Goal: Information Seeking & Learning: Learn about a topic

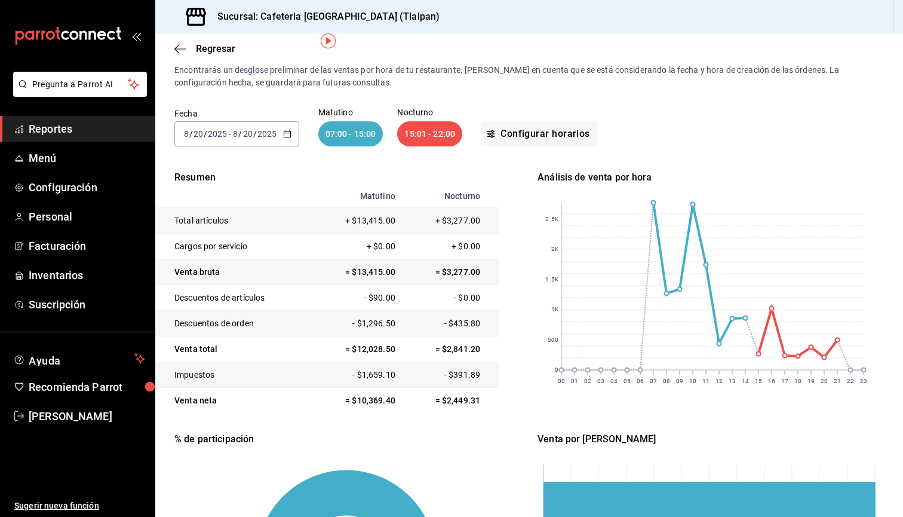
scroll to position [42, 0]
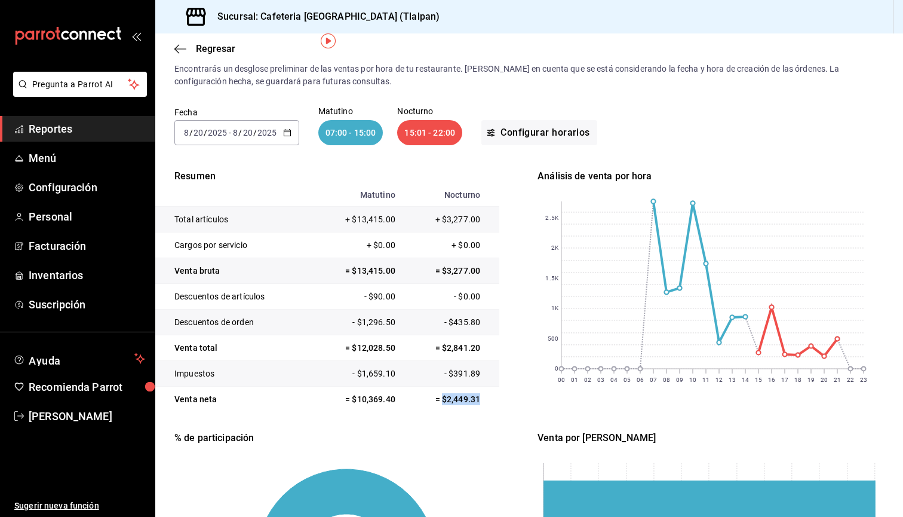
drag, startPoint x: 443, startPoint y: 401, endPoint x: 496, endPoint y: 401, distance: 53.8
click at [496, 401] on td "= $2,449.31" at bounding box center [450, 399] width 97 height 26
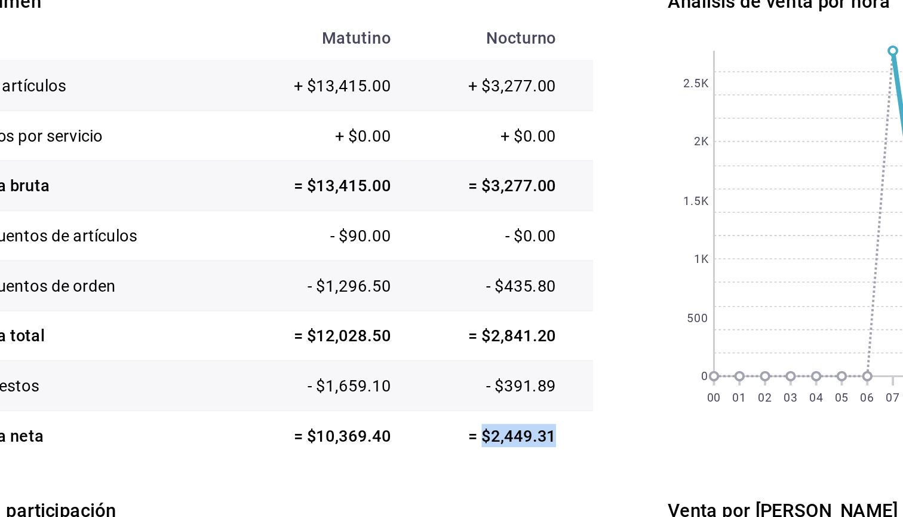
scroll to position [17, 0]
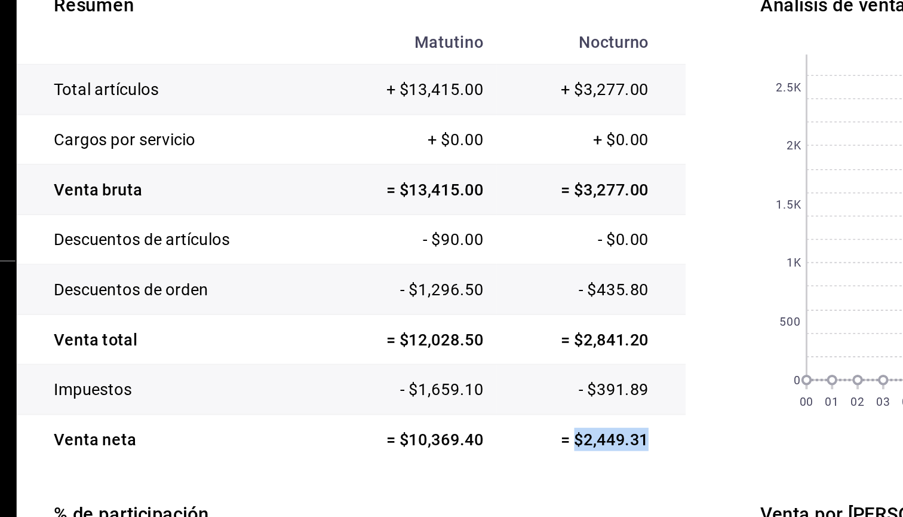
click at [402, 411] on td "= $2,449.31" at bounding box center [450, 424] width 97 height 26
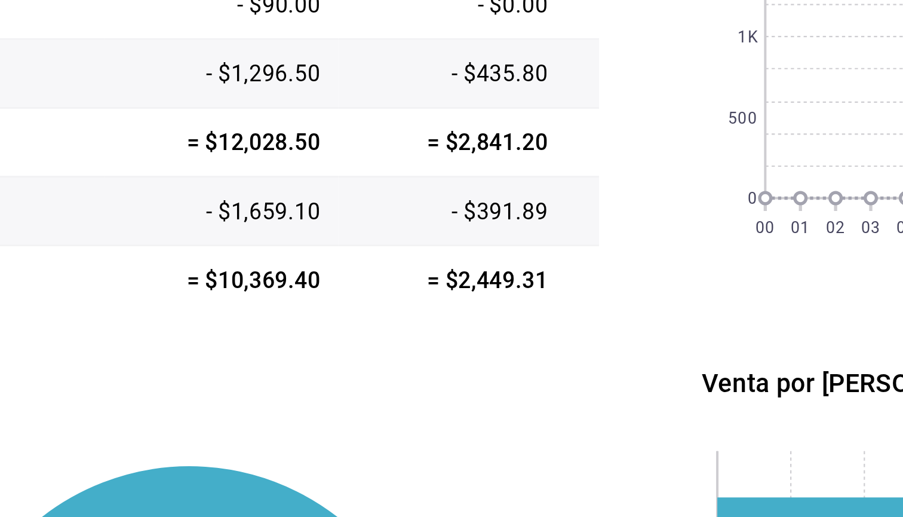
scroll to position [93, 0]
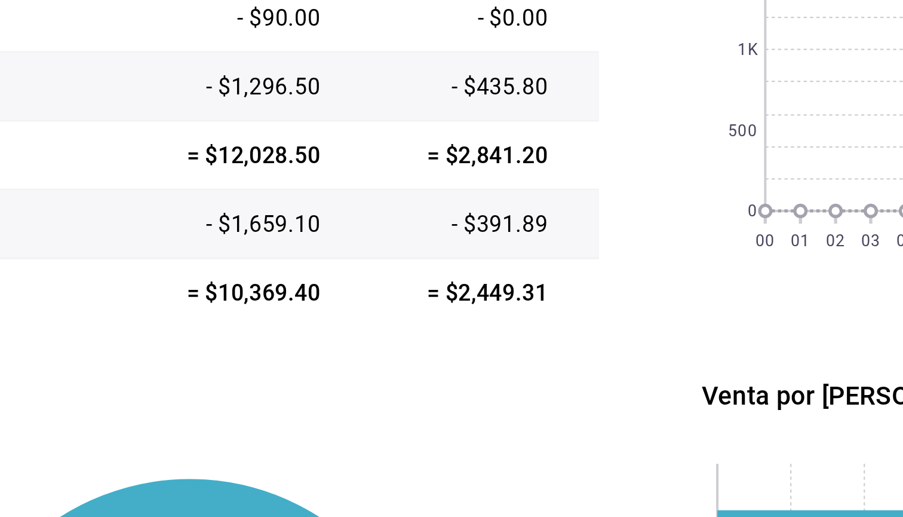
click at [402, 336] on td "= $2,449.31" at bounding box center [450, 349] width 97 height 26
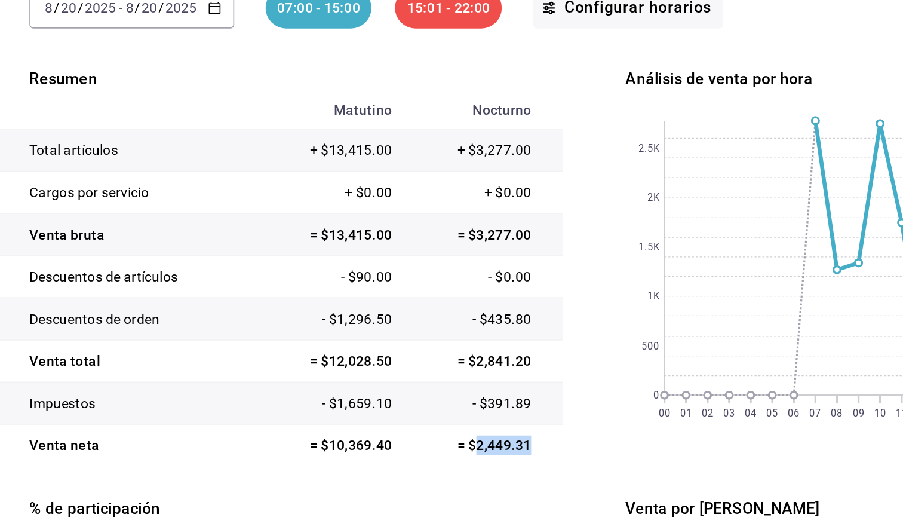
scroll to position [0, 0]
click at [232, 170] on input "8" at bounding box center [235, 175] width 6 height 10
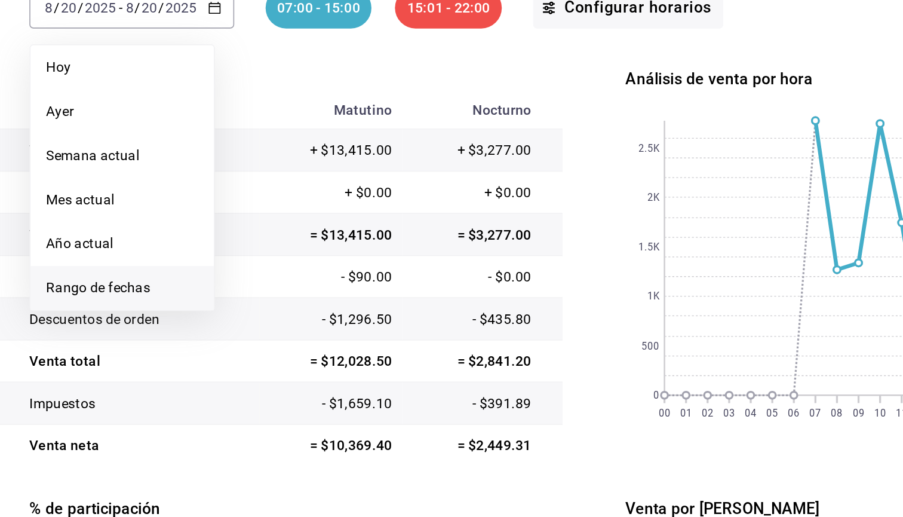
click at [185, 339] on span "Rango de fechas" at bounding box center [231, 345] width 93 height 13
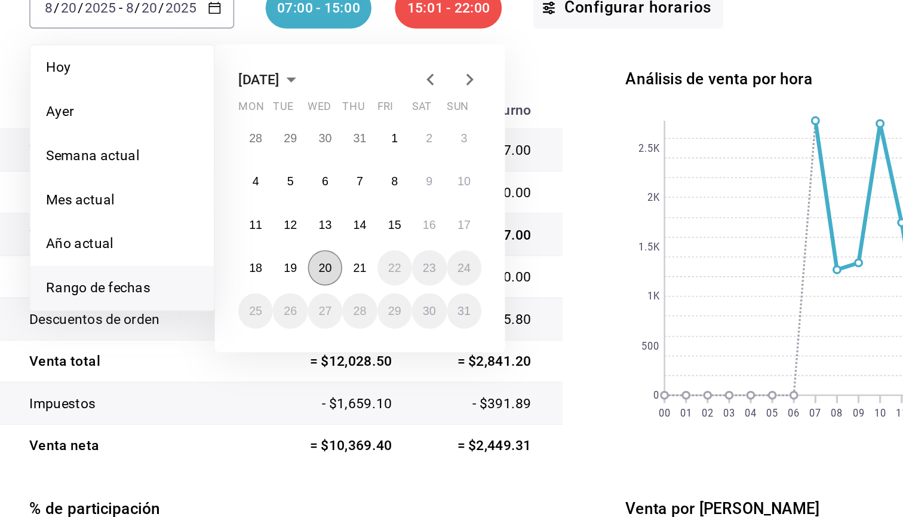
click at [344, 322] on button "20" at bounding box center [354, 333] width 21 height 22
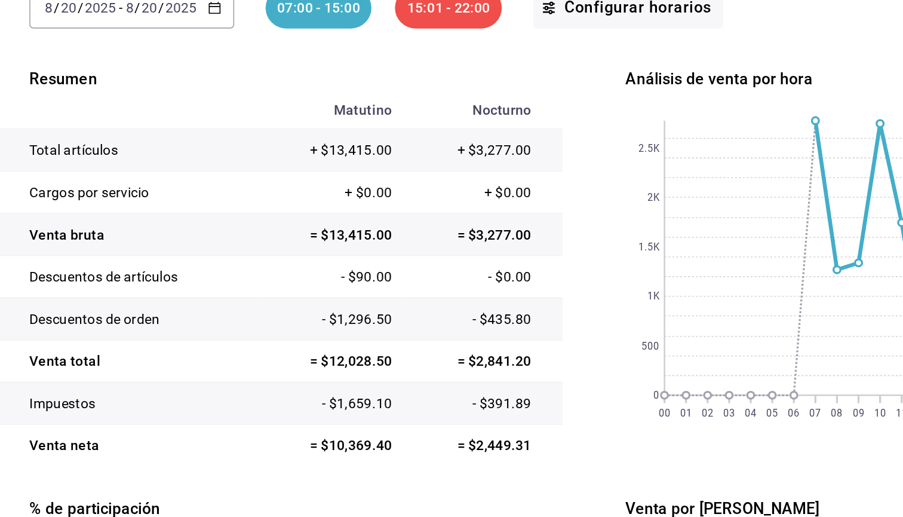
click at [174, 162] on div "2025-08-20 8 / 20 / 2025 - 2025-08-20 8 / 20 / 2025" at bounding box center [236, 174] width 125 height 25
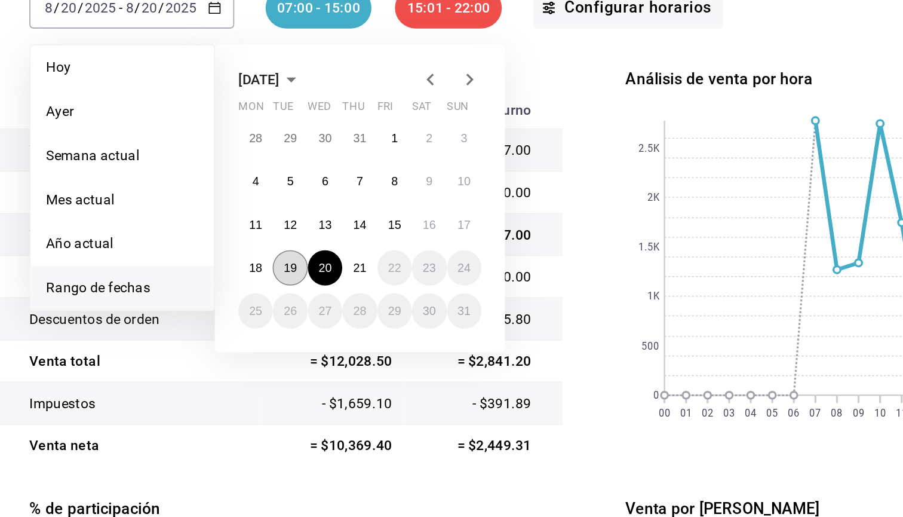
click at [323, 322] on button "19" at bounding box center [333, 333] width 21 height 22
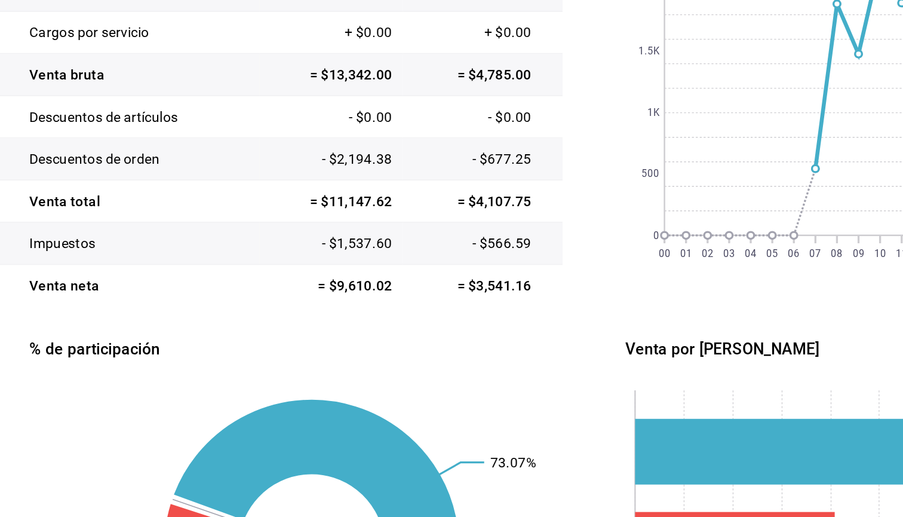
scroll to position [97, 0]
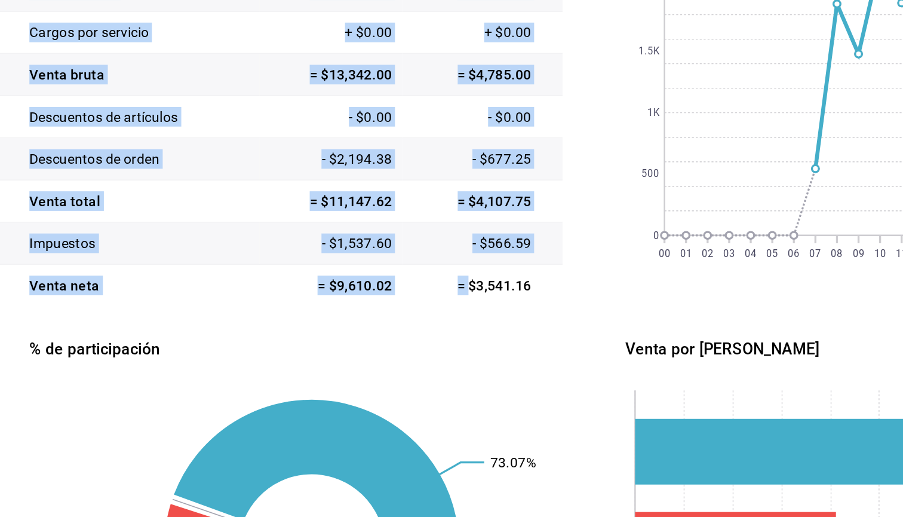
drag, startPoint x: 287, startPoint y: 173, endPoint x: 356, endPoint y: 175, distance: 69.3
click at [356, 175] on div "Resumen Matutino Nocturno Total artículos + $13,342.00 + $4,785.00 Cargos por s…" at bounding box center [529, 364] width 710 height 503
click at [402, 331] on td "= $3,541.16" at bounding box center [450, 344] width 97 height 26
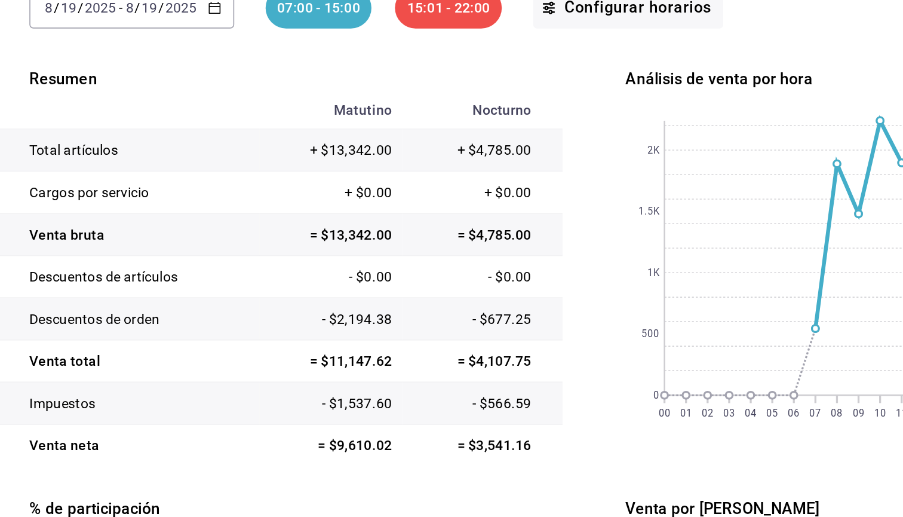
scroll to position [0, 0]
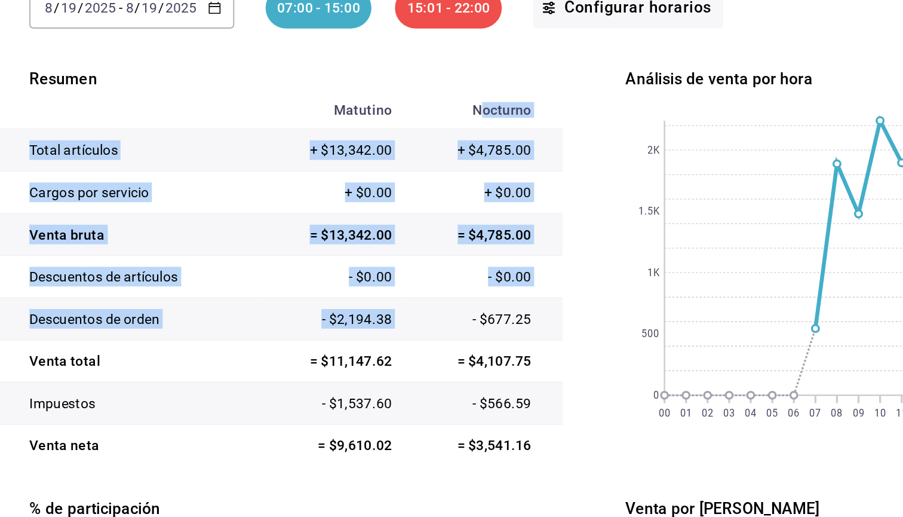
drag, startPoint x: 292, startPoint y: 67, endPoint x: 289, endPoint y: 182, distance: 115.3
click at [289, 225] on table "Matutino Nocturno Total artículos + $13,342.00 + $4,785.00 Cargos por servicio …" at bounding box center [327, 339] width 344 height 228
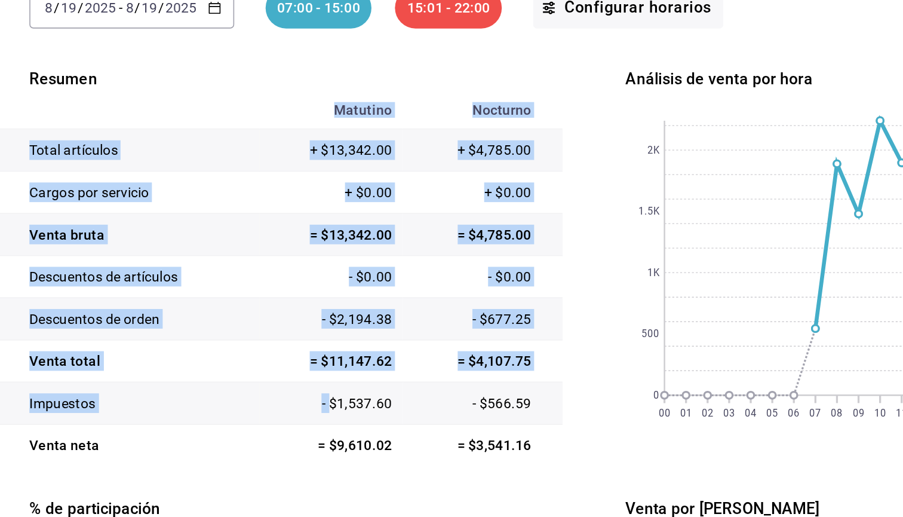
drag, startPoint x: 201, startPoint y: 69, endPoint x: 201, endPoint y: 241, distance: 172.6
click at [201, 241] on table "Matutino Nocturno Total artículos + $13,342.00 + $4,785.00 Cargos por servicio …" at bounding box center [327, 339] width 344 height 228
click at [402, 377] on td "= $4,107.75" at bounding box center [450, 390] width 97 height 26
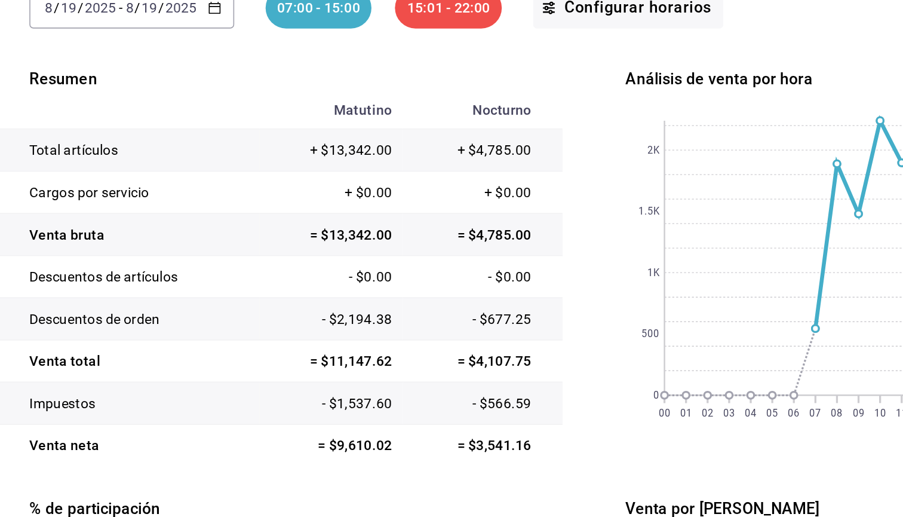
click at [402, 428] on td "= $3,541.16" at bounding box center [450, 441] width 97 height 26
click at [348, 255] on div "Resumen Matutino Nocturno Total artículos + $13,342.00 + $4,785.00 Cargos por s…" at bounding box center [529, 462] width 710 height 503
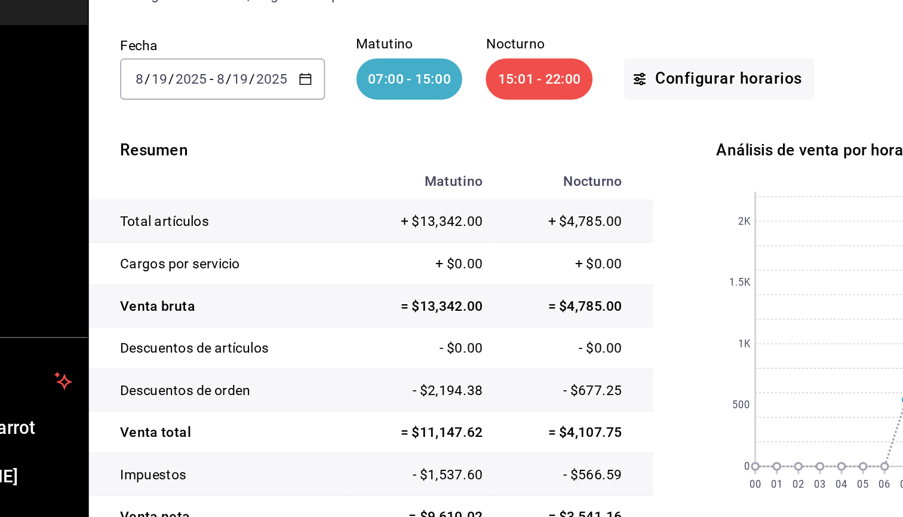
click at [174, 130] on div "Fecha 2025-08-19 8 / 19 / 2025 - 2025-08-19 8 / 19 / 2025 Matutino 07:00 - 15:0…" at bounding box center [529, 168] width 710 height 76
click at [174, 162] on div "2025-08-19 8 / 19 / 2025 - 2025-08-19 8 / 19 / 2025" at bounding box center [236, 174] width 125 height 25
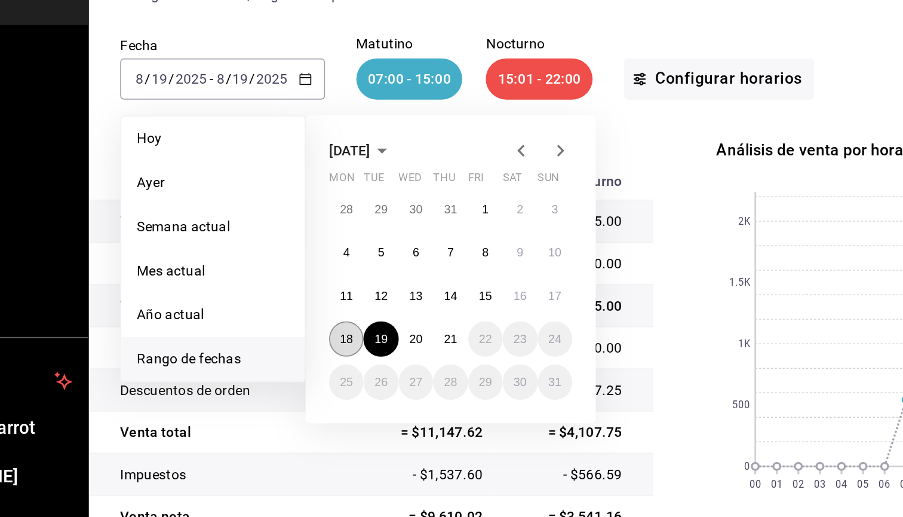
click at [302, 322] on button "18" at bounding box center [312, 333] width 21 height 22
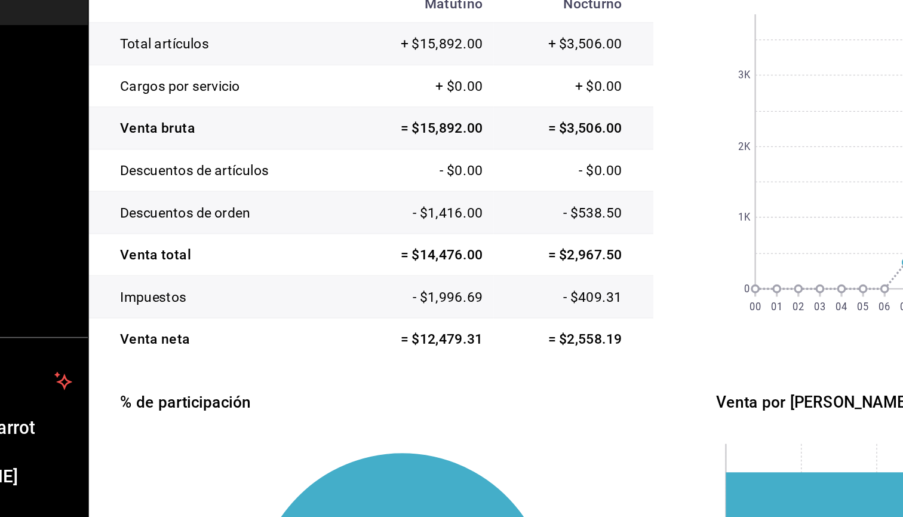
scroll to position [110, 0]
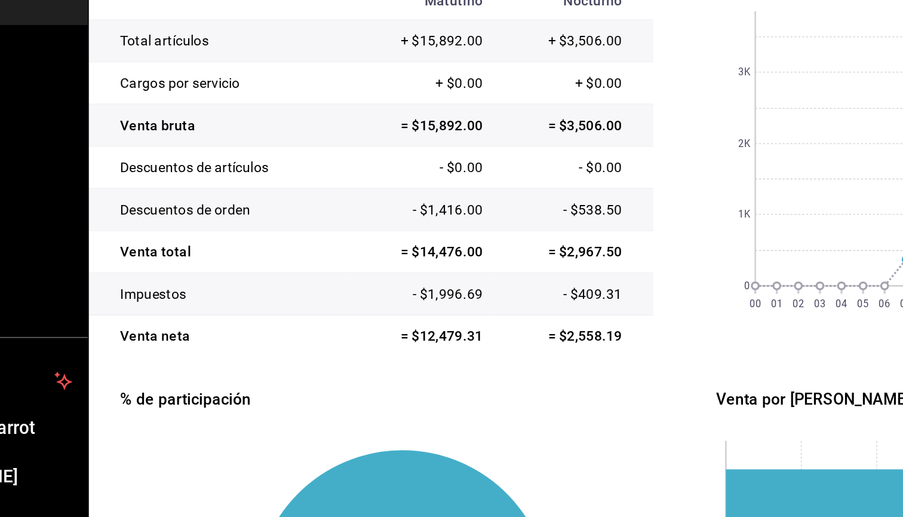
click at [402, 318] on td "= $2,558.19" at bounding box center [450, 331] width 97 height 26
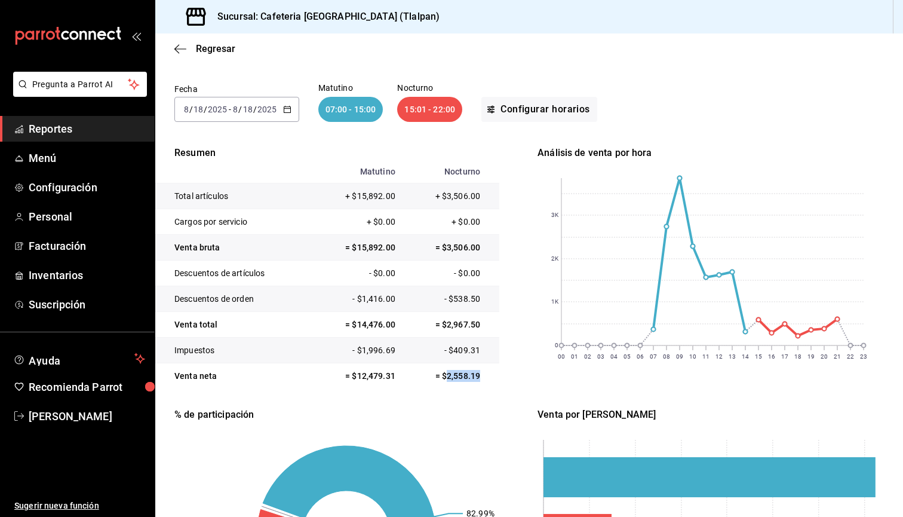
scroll to position [62, 0]
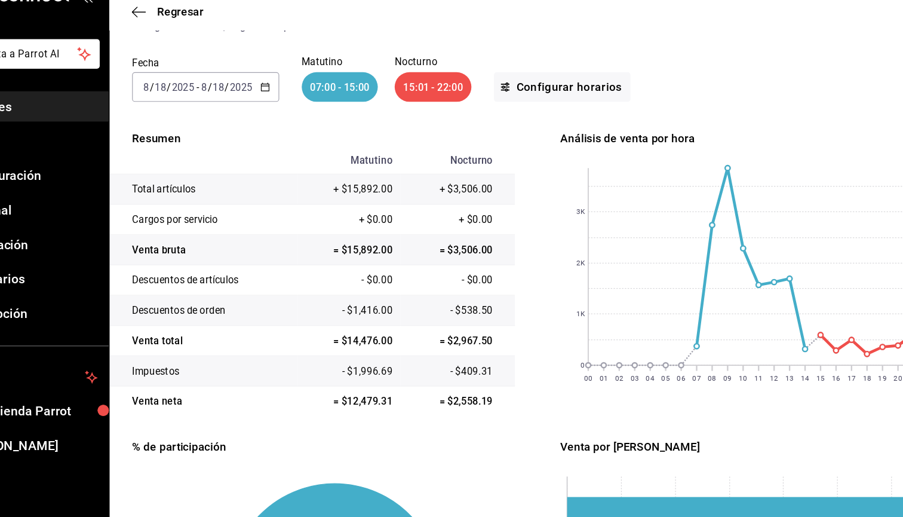
click at [257, 108] on input "2025" at bounding box center [267, 113] width 20 height 10
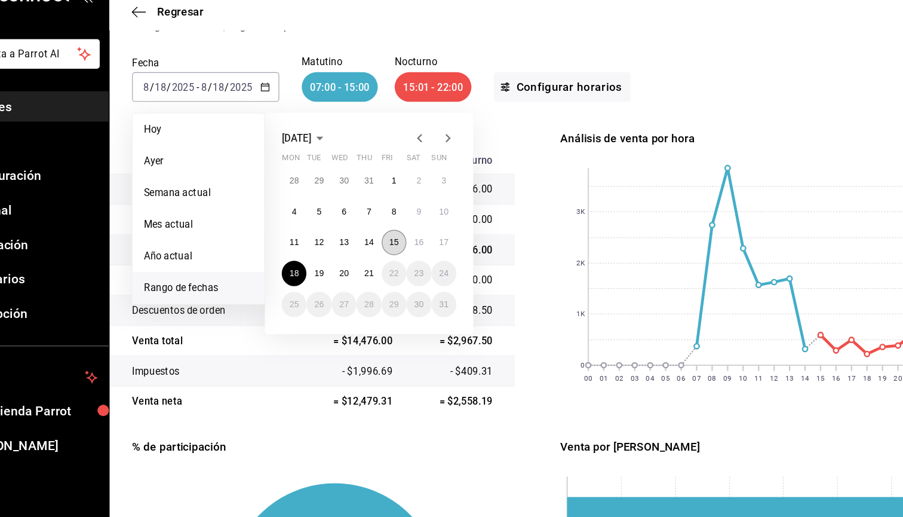
click at [393, 240] on abbr "15" at bounding box center [397, 244] width 8 height 8
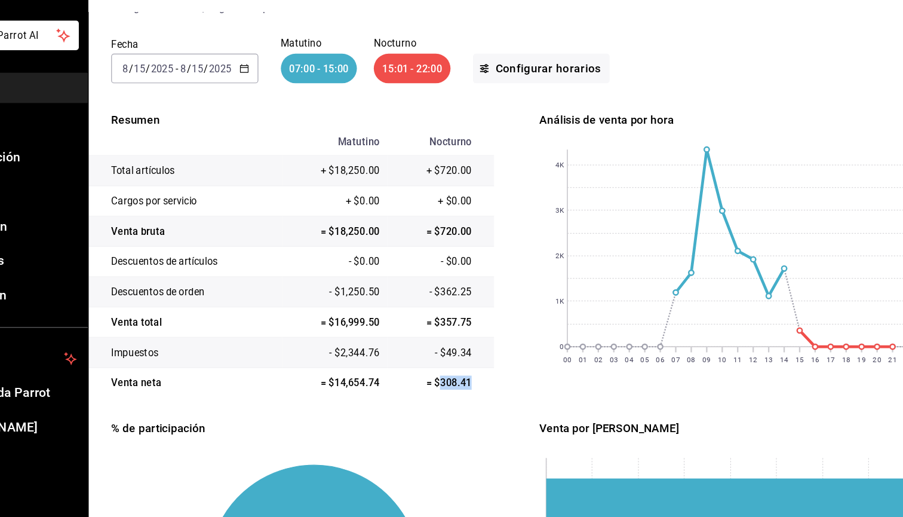
drag, startPoint x: 373, startPoint y: 326, endPoint x: 400, endPoint y: 329, distance: 26.5
click at [409, 366] on td "= $308.41" at bounding box center [454, 379] width 91 height 26
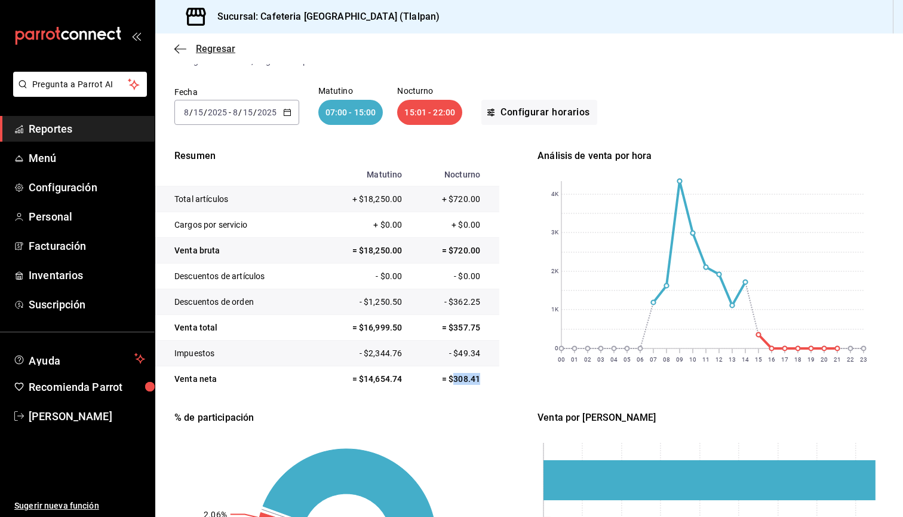
click at [178, 47] on icon "button" at bounding box center [180, 49] width 12 height 11
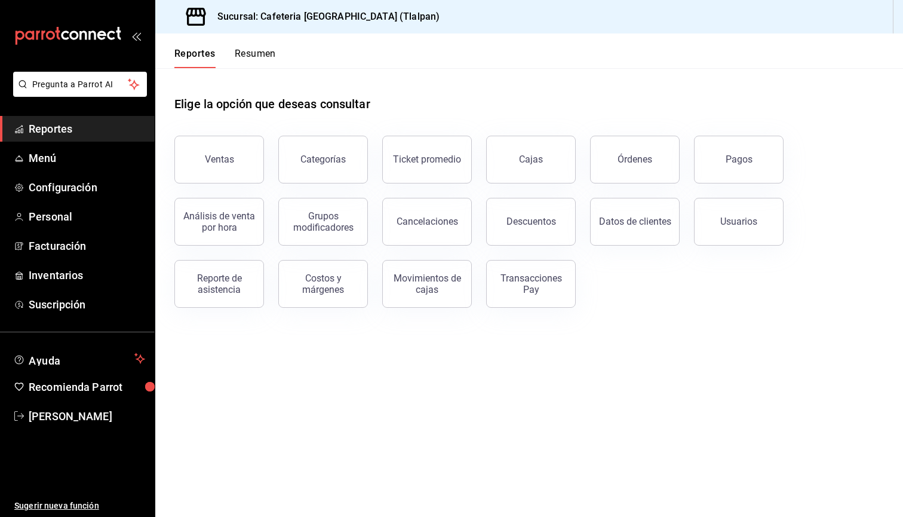
click at [263, 54] on button "Resumen" at bounding box center [255, 58] width 41 height 20
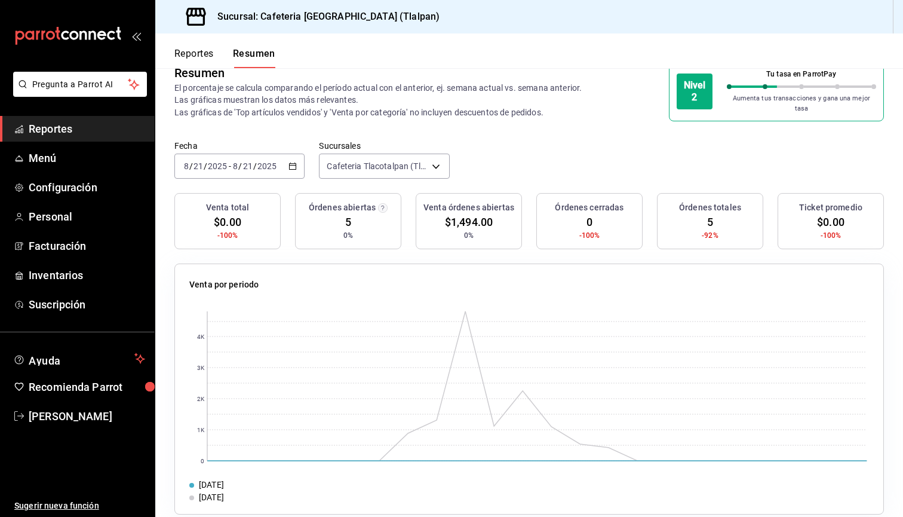
scroll to position [32, 0]
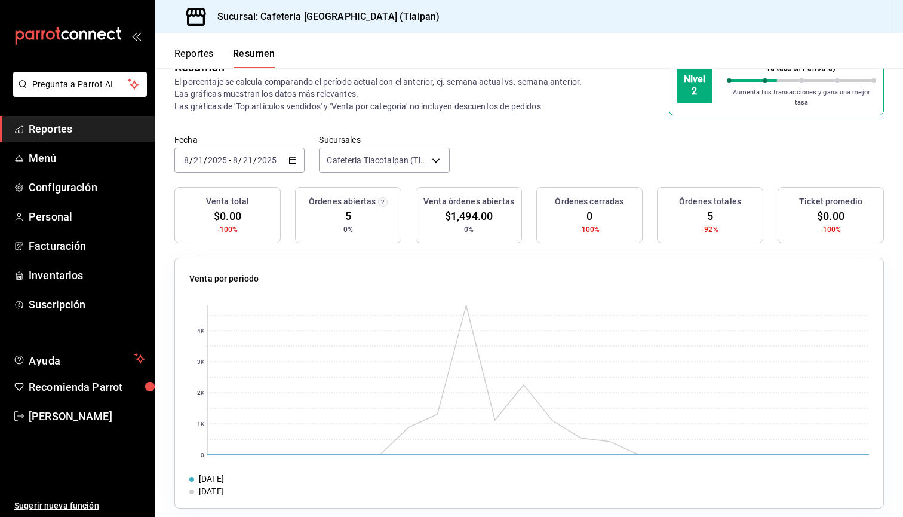
click at [292, 148] on div "2025-08-21 8 / 21 / 2025 - 2025-08-21 8 / 21 / 2025" at bounding box center [239, 160] width 130 height 25
click at [227, 271] on span "Mes actual" at bounding box center [231, 277] width 93 height 13
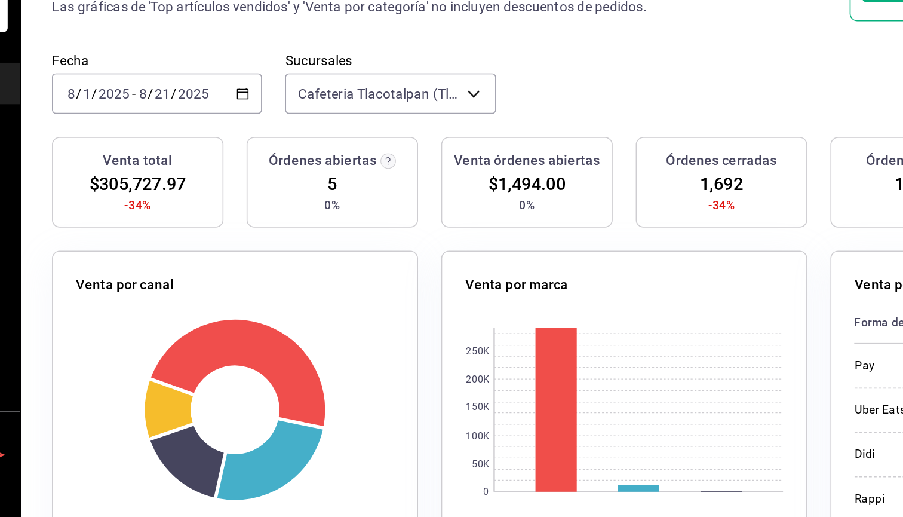
scroll to position [56, 0]
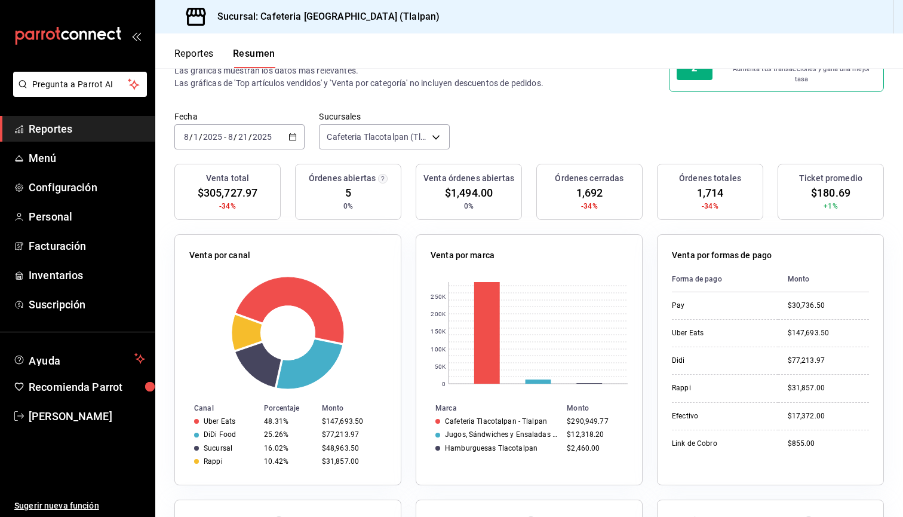
click at [249, 139] on div "2025-08-01 8 / 1 / 2025 - 2025-08-21 8 / 21 / 2025" at bounding box center [239, 136] width 130 height 25
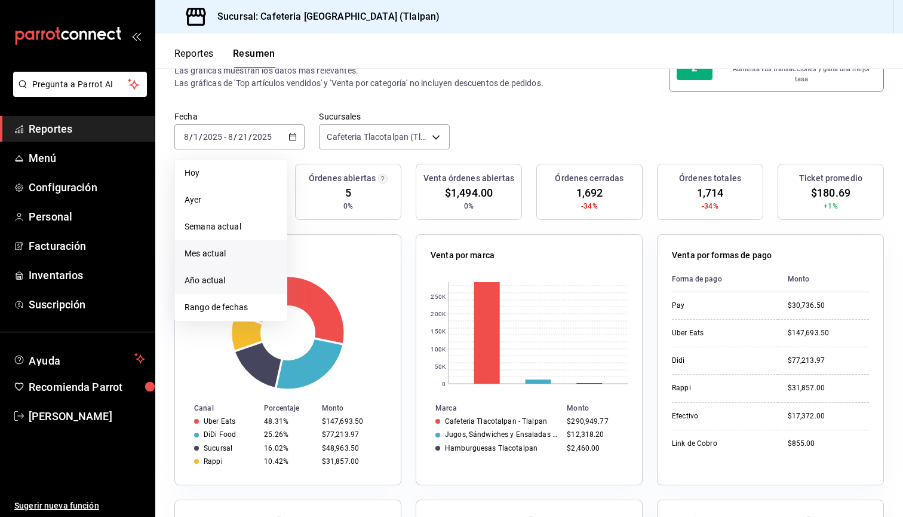
click at [219, 267] on li "Año actual" at bounding box center [231, 280] width 112 height 27
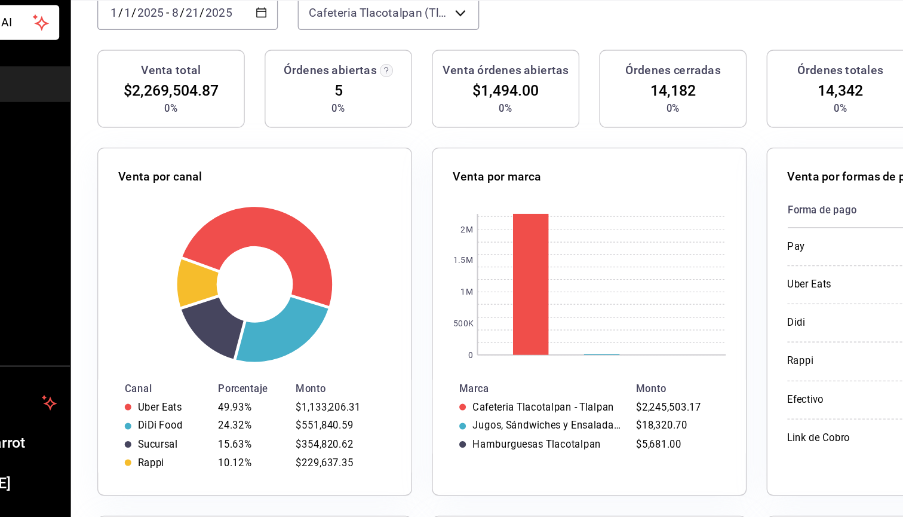
scroll to position [120, 0]
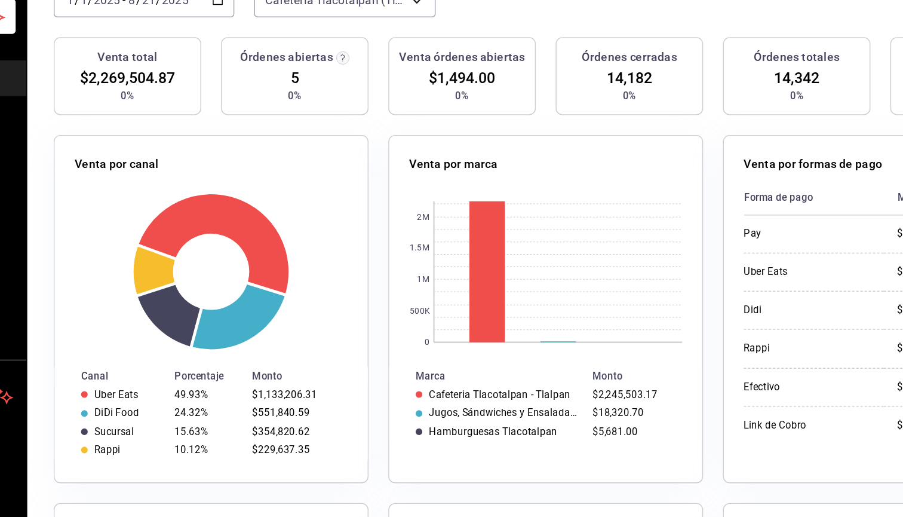
drag, startPoint x: 310, startPoint y: 283, endPoint x: 360, endPoint y: 283, distance: 49.6
click at [416, 350] on td "Cafeteria Tlacotalpan - Tlalpan" at bounding box center [487, 356] width 142 height 13
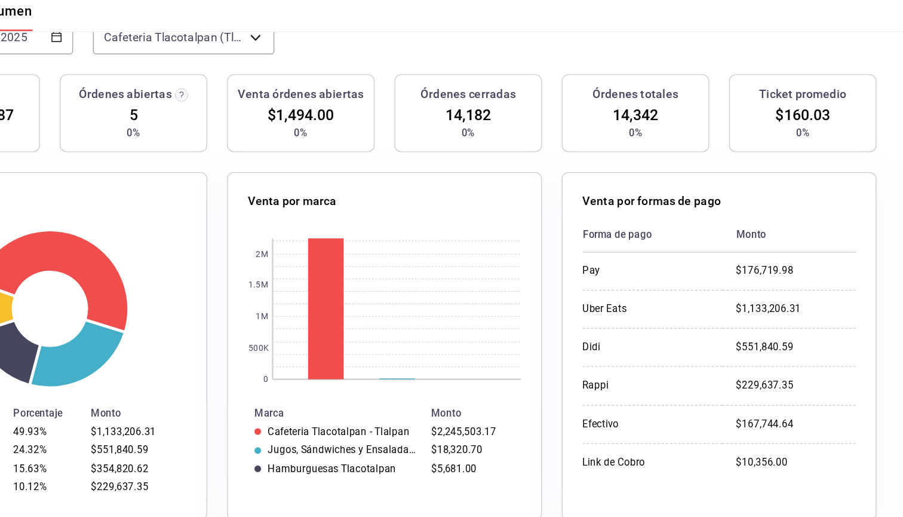
scroll to position [0, 0]
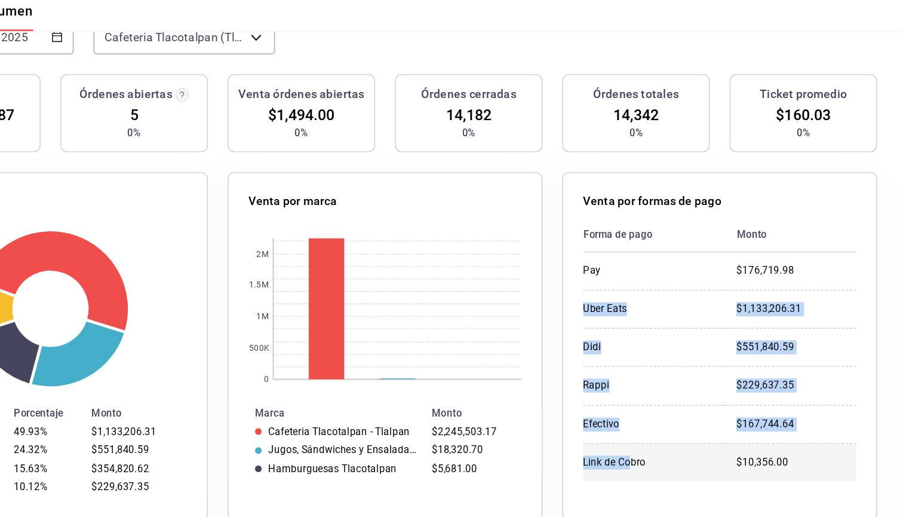
drag, startPoint x: 443, startPoint y: 203, endPoint x: 453, endPoint y: 321, distance: 119.3
click at [672, 321] on tbody "Pay $176,719.98 Uber Eats $1,133,206.31 Didi $551,840.59 Rappi $229,637.35 Efec…" at bounding box center [770, 310] width 197 height 165
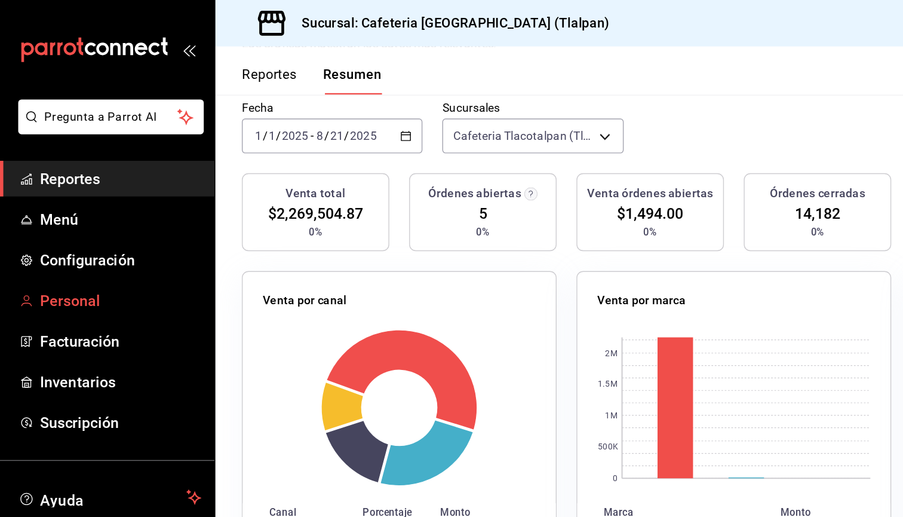
click at [83, 223] on span "Personal" at bounding box center [87, 216] width 116 height 16
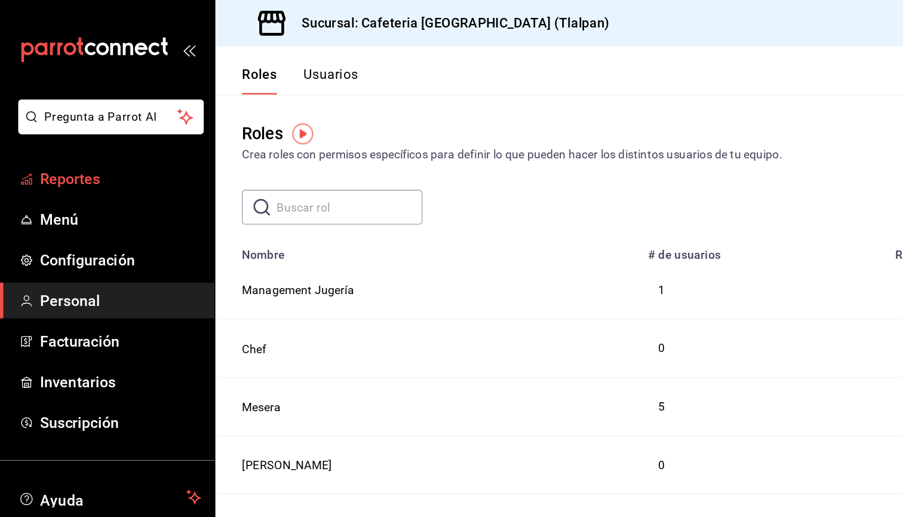
click at [81, 131] on span "Reportes" at bounding box center [87, 129] width 116 height 16
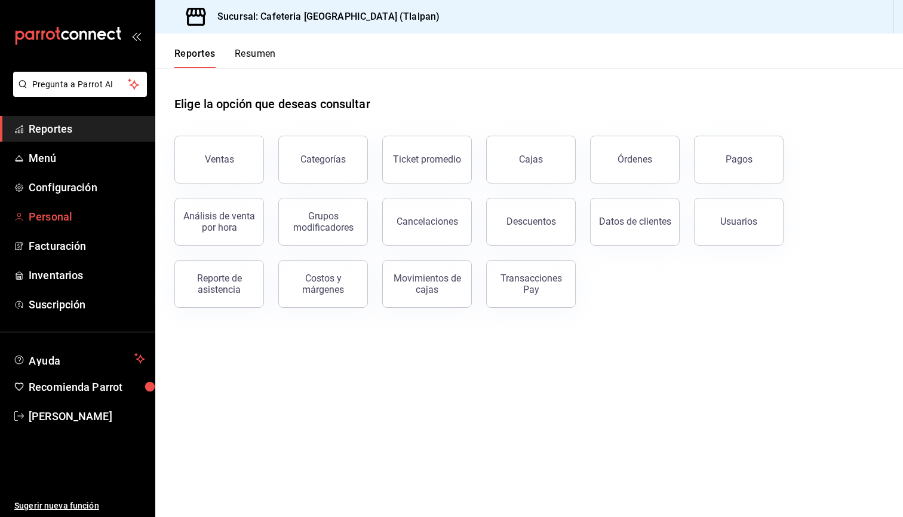
click at [60, 225] on link "Personal" at bounding box center [77, 217] width 155 height 26
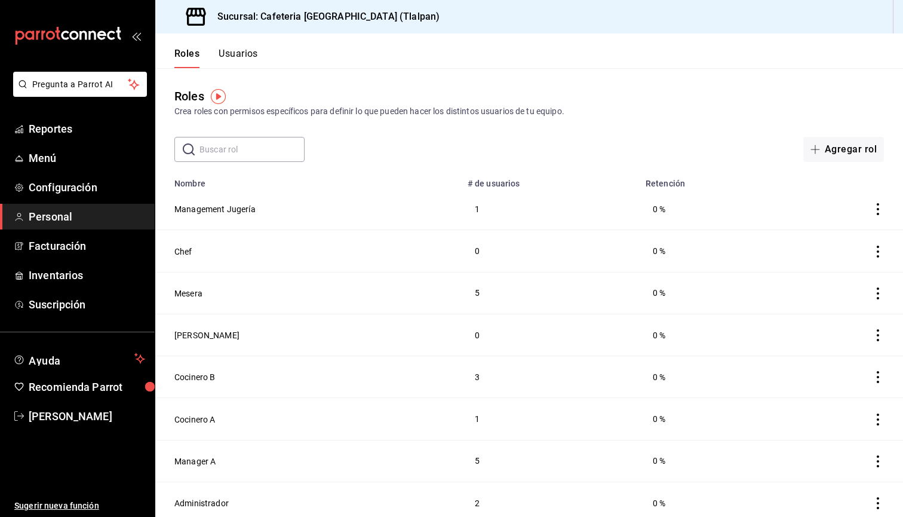
click at [232, 47] on div "Roles Usuarios" at bounding box center [206, 50] width 103 height 35
click at [232, 53] on button "Usuarios" at bounding box center [238, 58] width 39 height 20
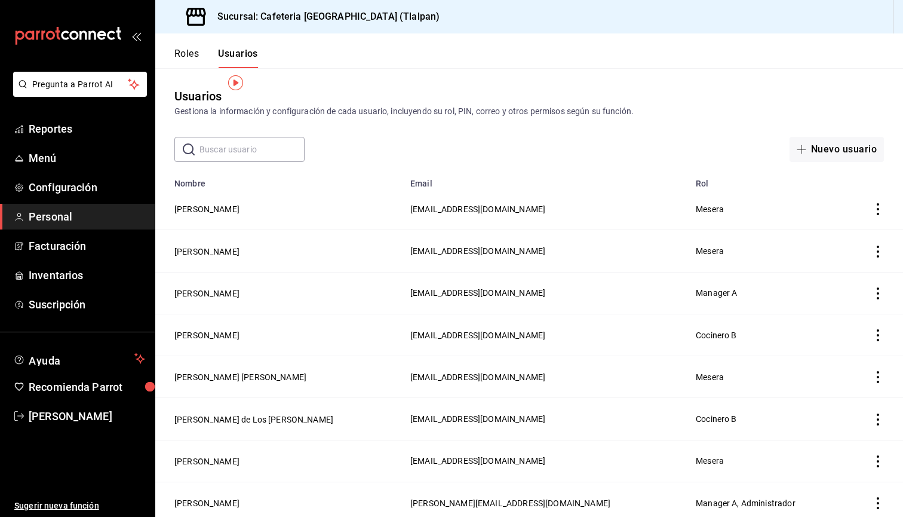
scroll to position [41, 0]
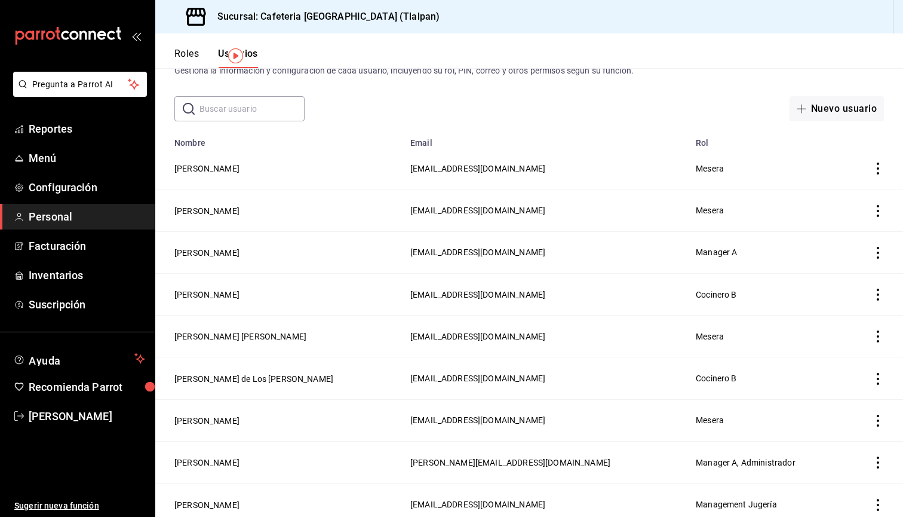
click at [882, 211] on icon "actions" at bounding box center [878, 211] width 12 height 12
click at [840, 227] on span "Eliminar" at bounding box center [835, 228] width 30 height 10
click at [823, 253] on button "Eliminar" at bounding box center [825, 250] width 79 height 25
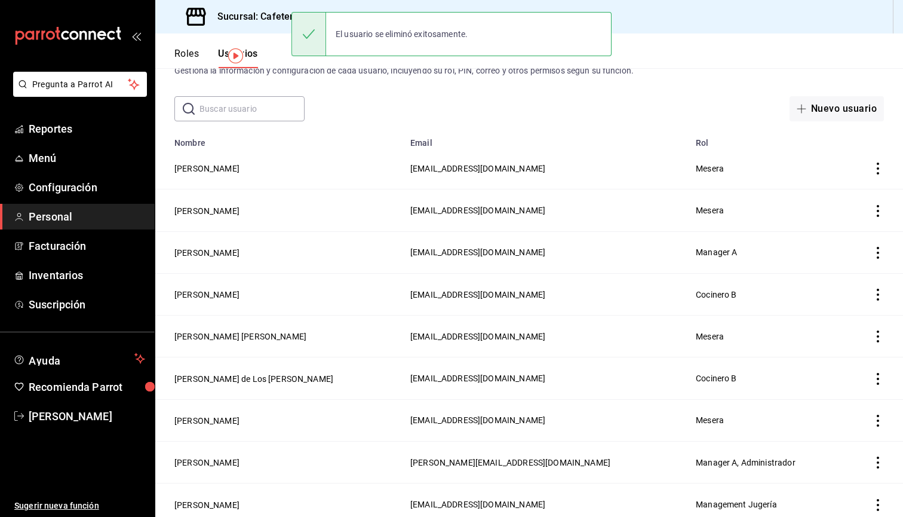
click at [879, 168] on icon "actions" at bounding box center [878, 168] width 2 height 12
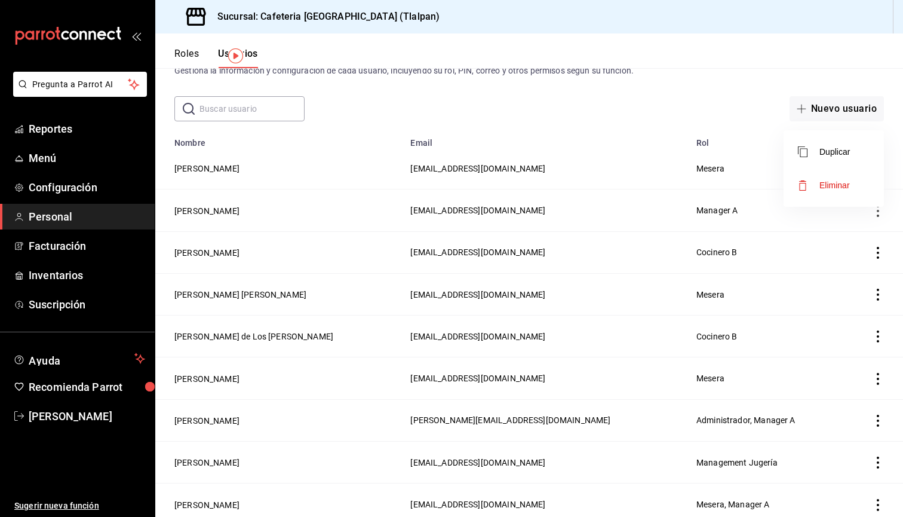
click at [252, 175] on div at bounding box center [451, 258] width 903 height 517
click at [240, 171] on button "Valeria Rodriguez Muñoz" at bounding box center [206, 168] width 65 height 12
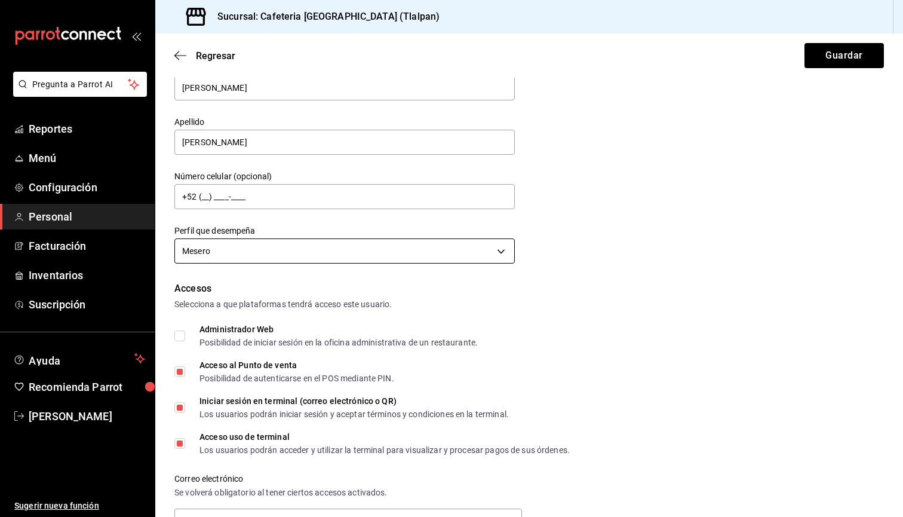
scroll to position [56, 0]
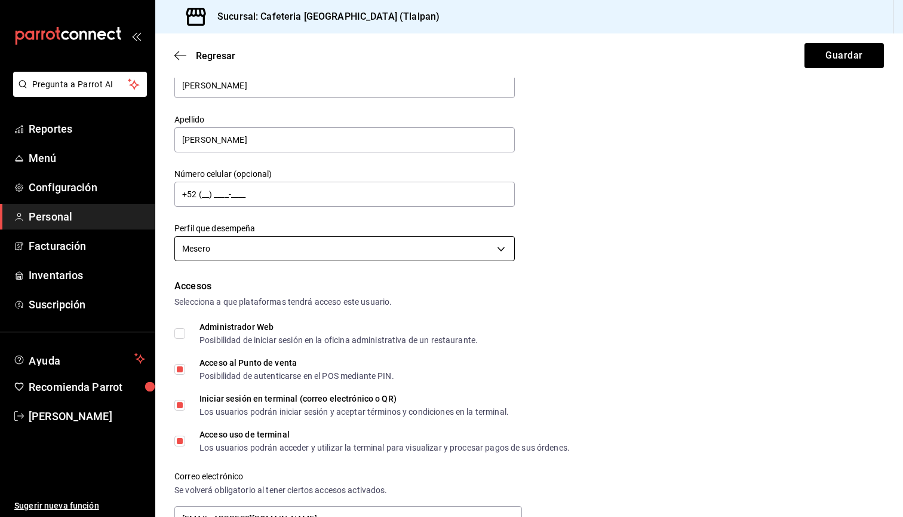
click at [278, 238] on body "Pregunta a Parrot AI Reportes Menú Configuración Personal Facturación Inventari…" at bounding box center [451, 258] width 903 height 517
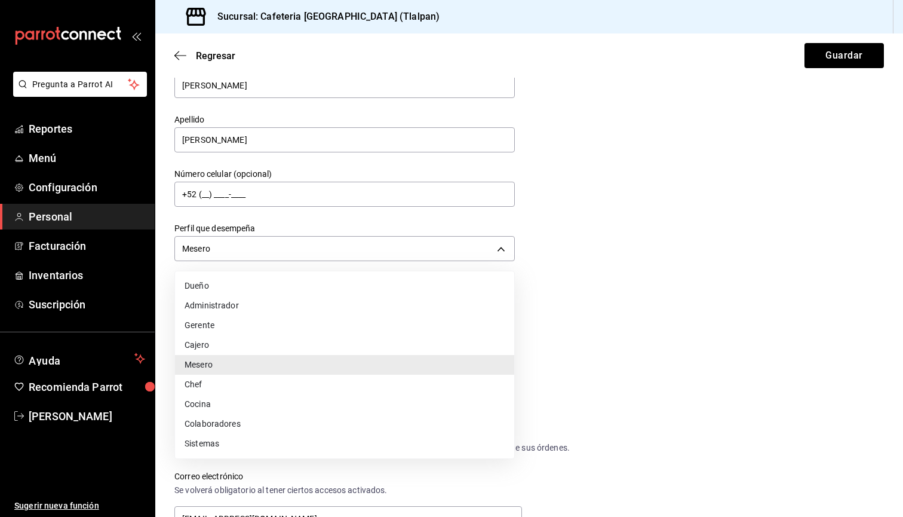
click at [225, 312] on li "Administrador" at bounding box center [344, 306] width 339 height 20
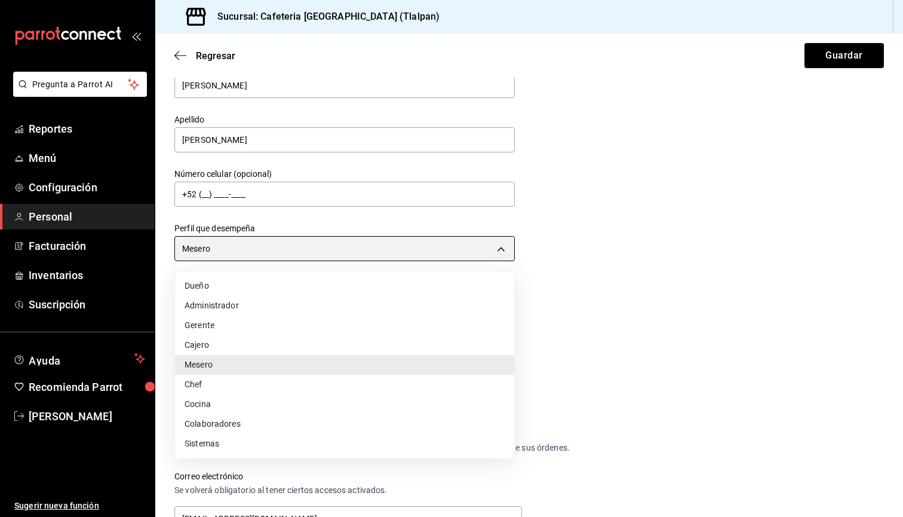
type input "ADMIN"
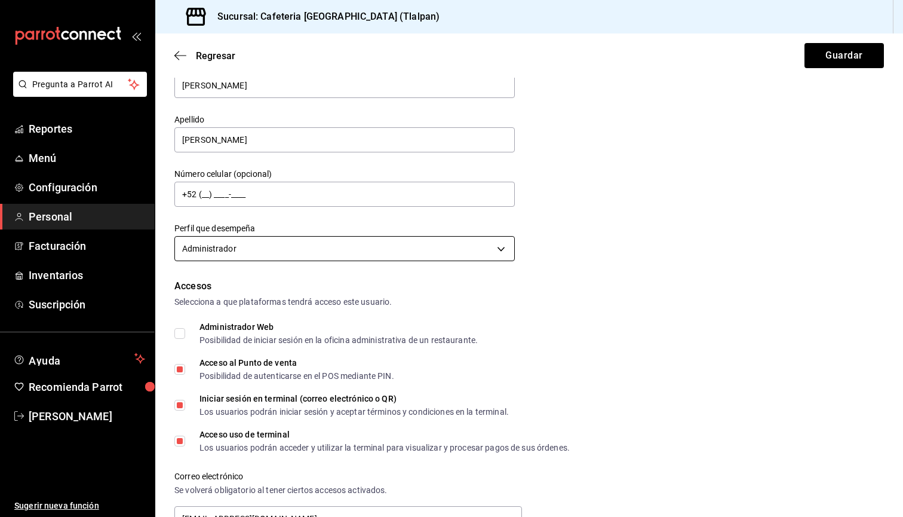
click at [229, 256] on body "Pregunta a Parrot AI Reportes Menú Configuración Personal Facturación Inventari…" at bounding box center [451, 258] width 903 height 517
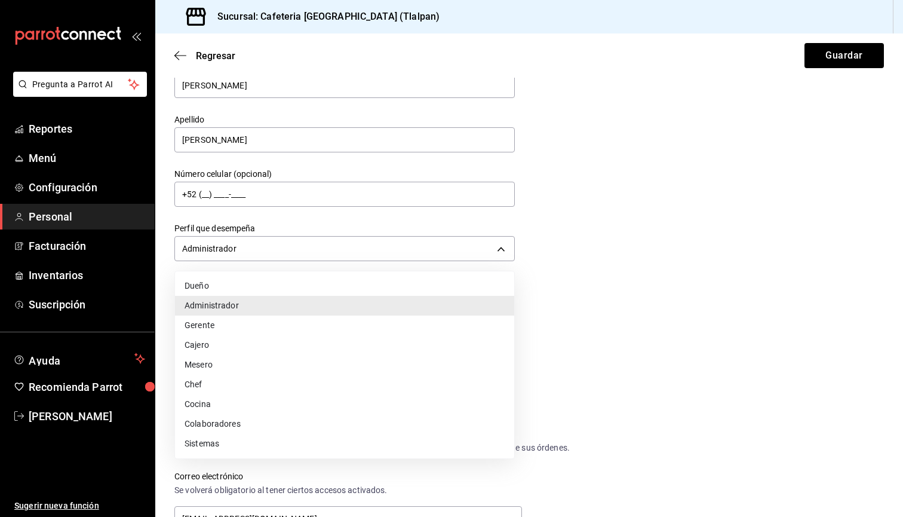
click at [609, 306] on div at bounding box center [451, 258] width 903 height 517
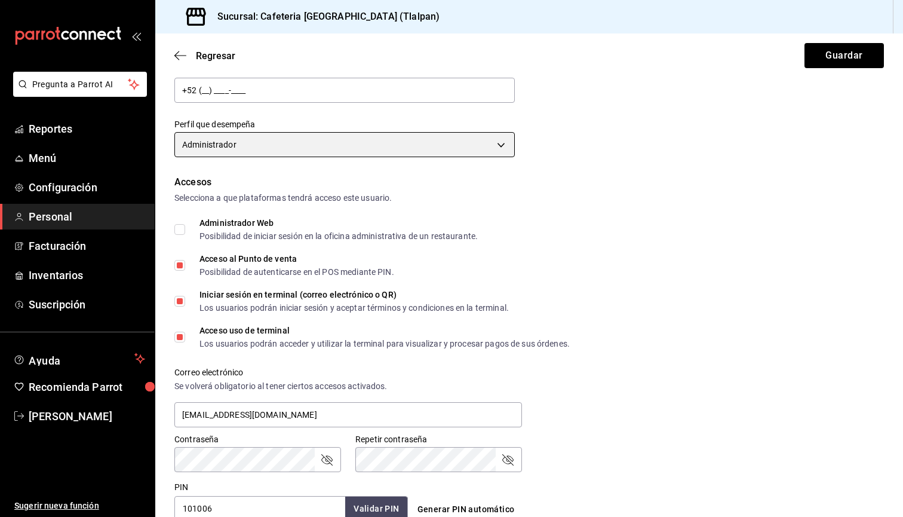
scroll to position [169, 0]
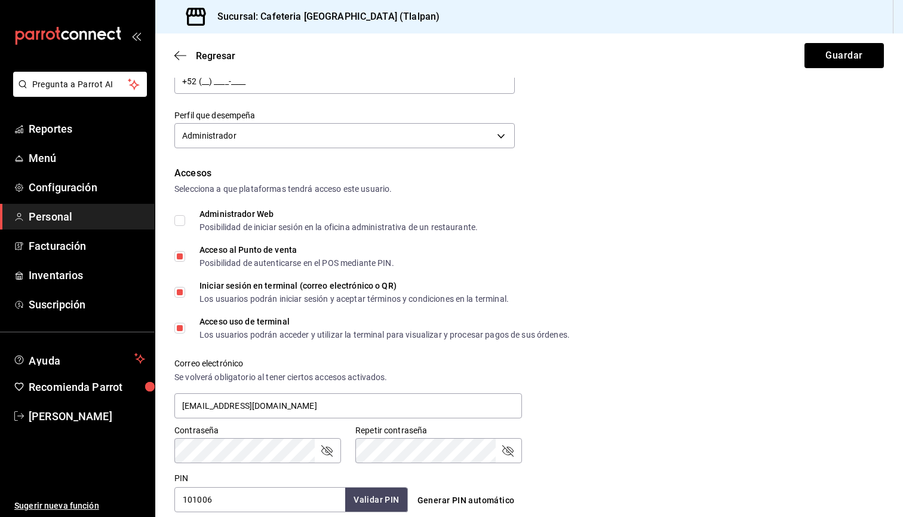
click at [182, 222] on input "Administrador Web Posibilidad de iniciar sesión en la oficina administrativa de…" at bounding box center [179, 220] width 11 height 11
checkbox input "true"
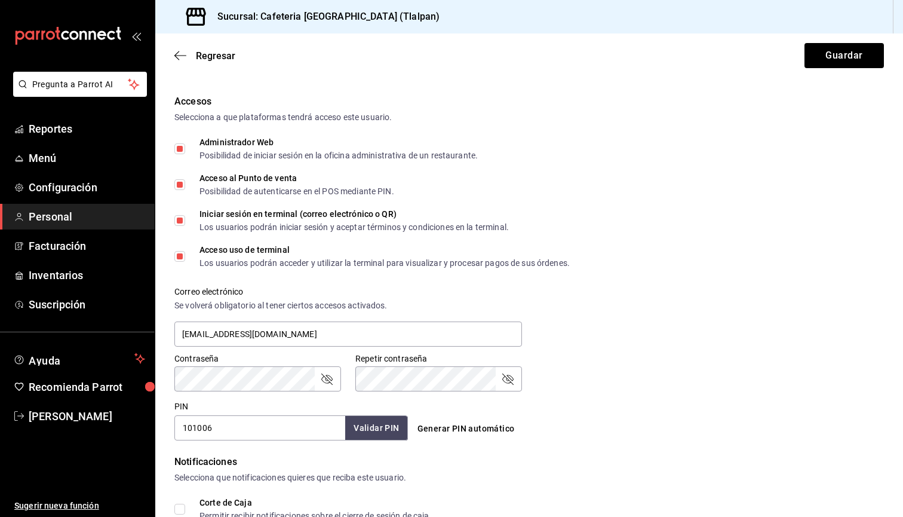
scroll to position [242, 0]
click at [348, 335] on input "b3f60937-9bcb-4312-83bc-59543f243835@fake.email" at bounding box center [348, 332] width 348 height 25
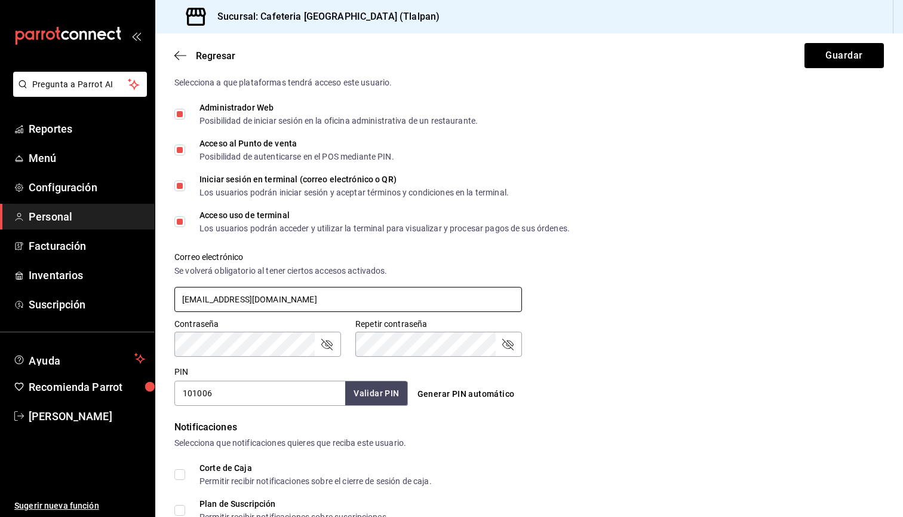
scroll to position [281, 0]
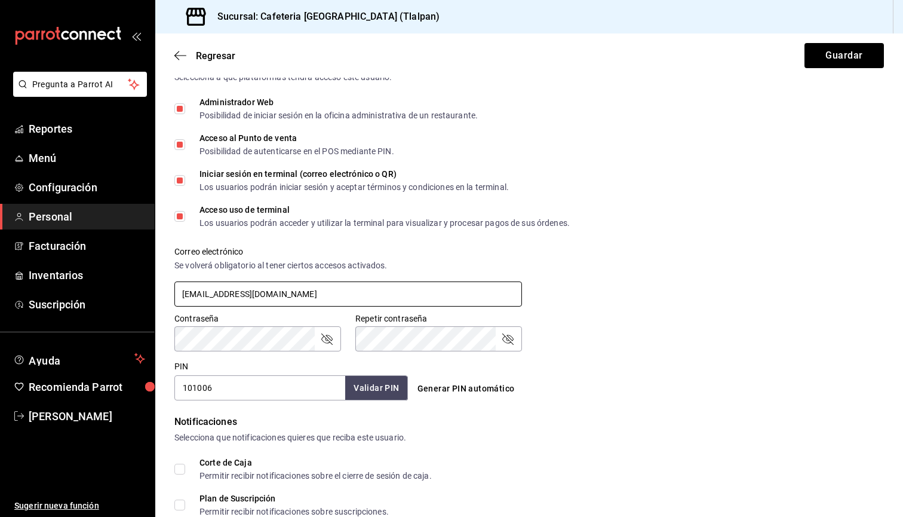
type input "administracion@inteconsa.com"
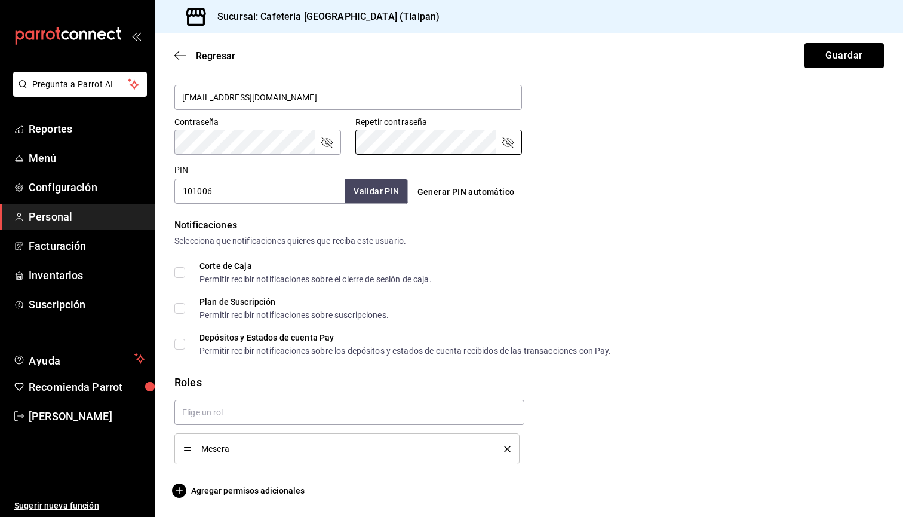
scroll to position [0, 0]
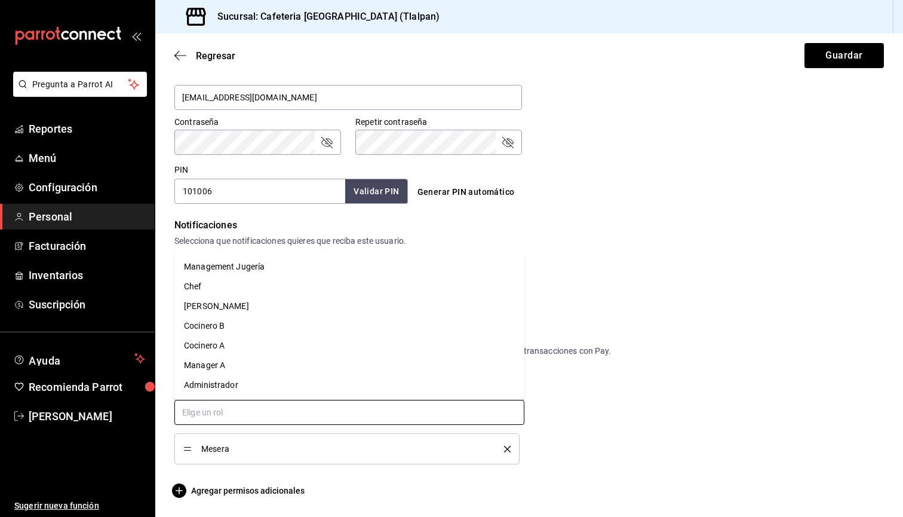
click at [339, 415] on input "text" at bounding box center [349, 412] width 350 height 25
click at [262, 387] on li "Administrador" at bounding box center [349, 385] width 350 height 20
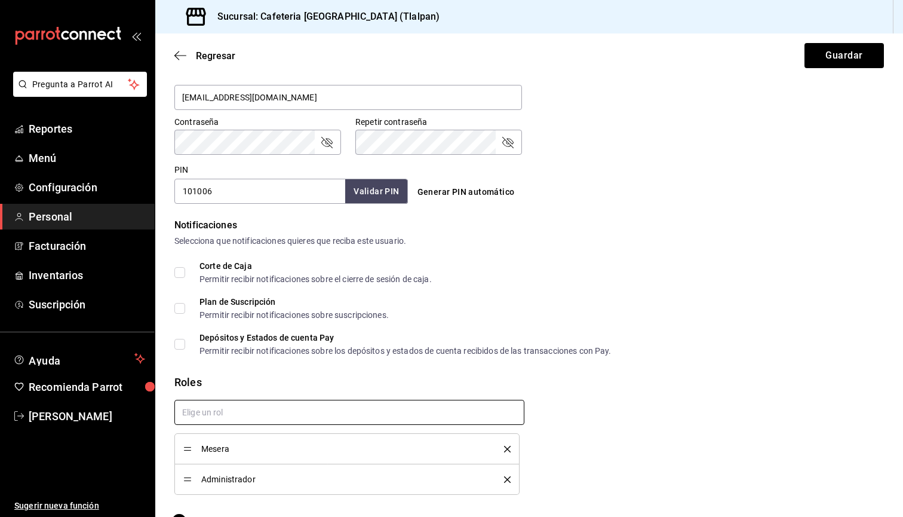
checkbox input "true"
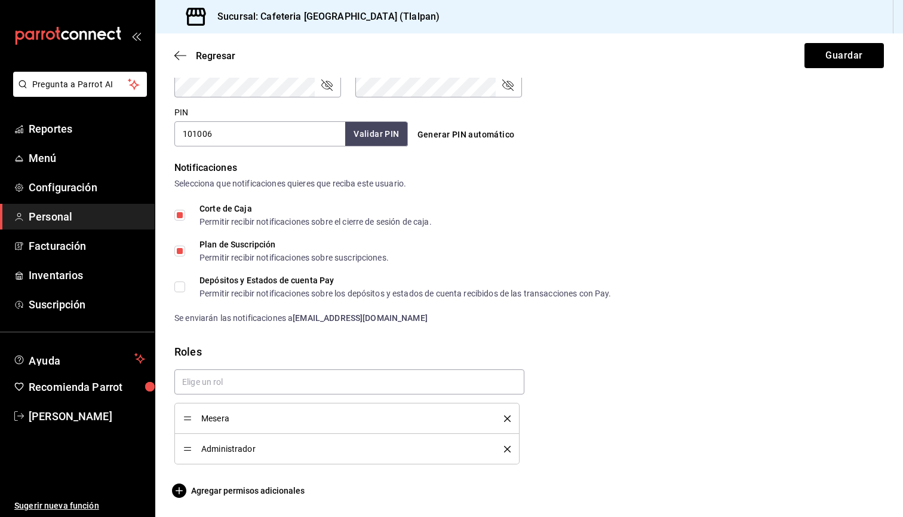
click at [510, 421] on icon "delete" at bounding box center [507, 418] width 7 height 7
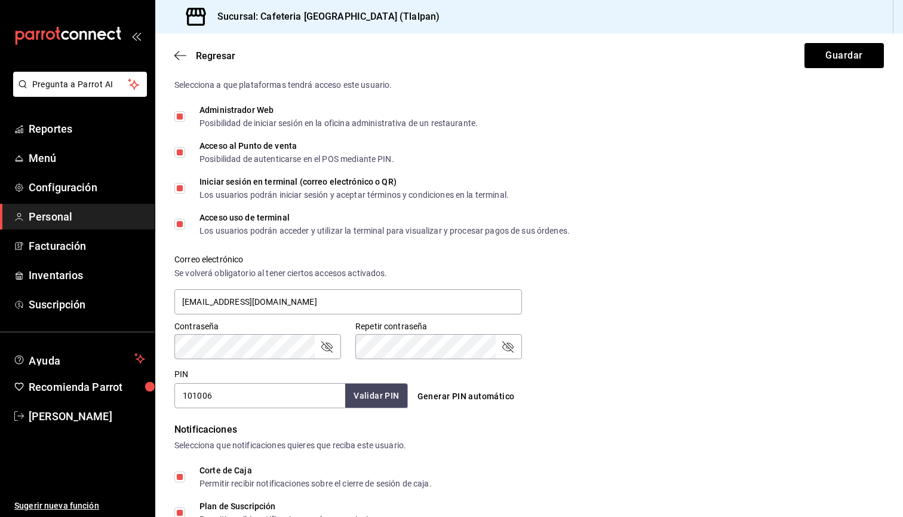
scroll to position [291, 0]
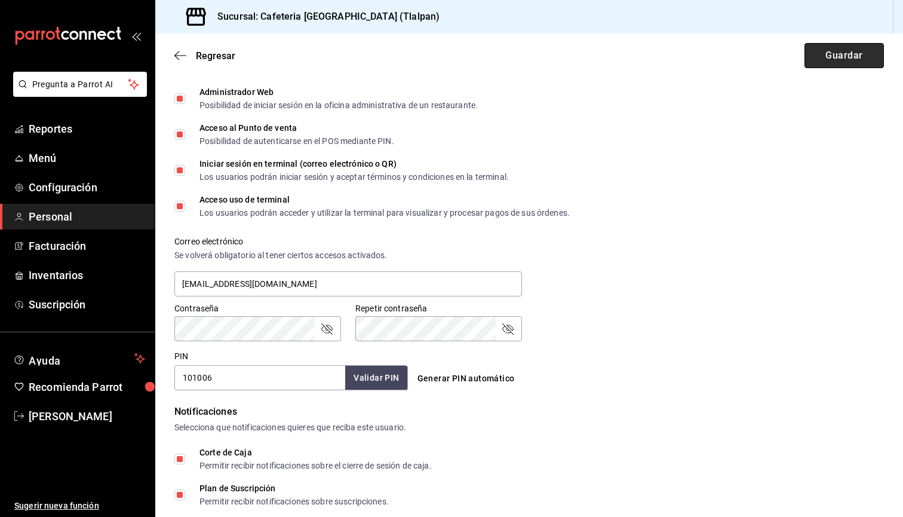
click at [852, 65] on button "Guardar" at bounding box center [844, 55] width 79 height 25
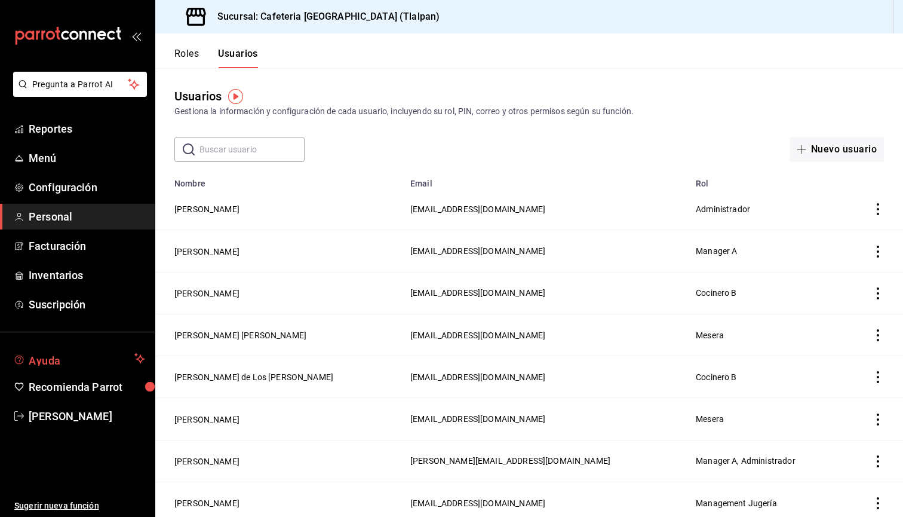
click at [84, 357] on span "Ayuda" at bounding box center [79, 358] width 101 height 14
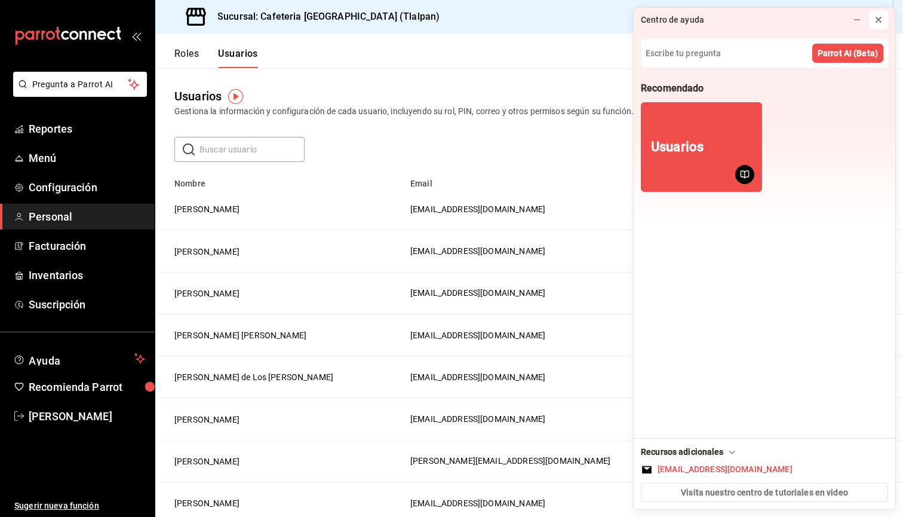
click at [884, 23] on button at bounding box center [878, 19] width 19 height 19
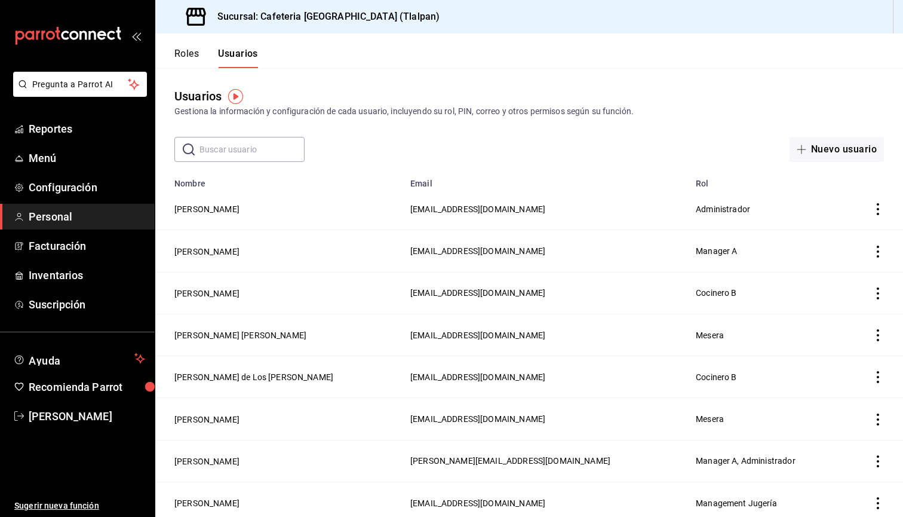
click at [235, 100] on img "button" at bounding box center [235, 96] width 15 height 15
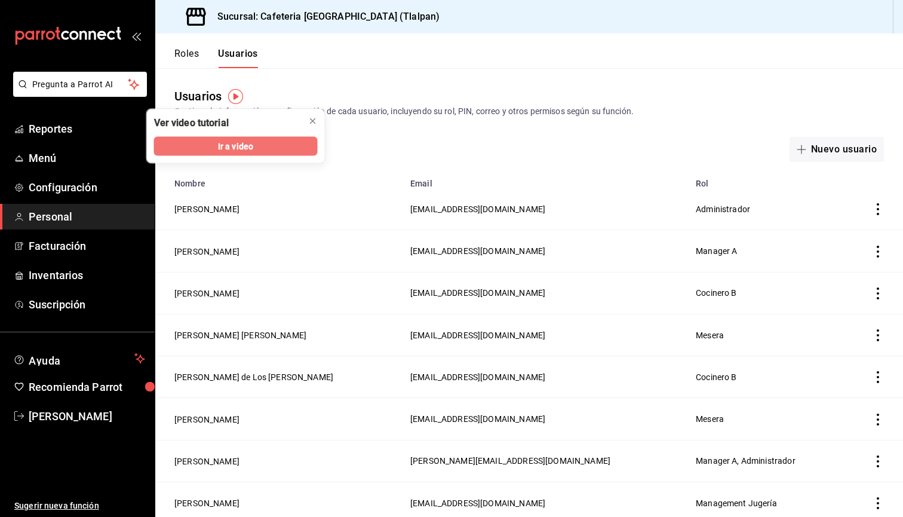
click at [234, 151] on span "Ir a video" at bounding box center [235, 146] width 35 height 13
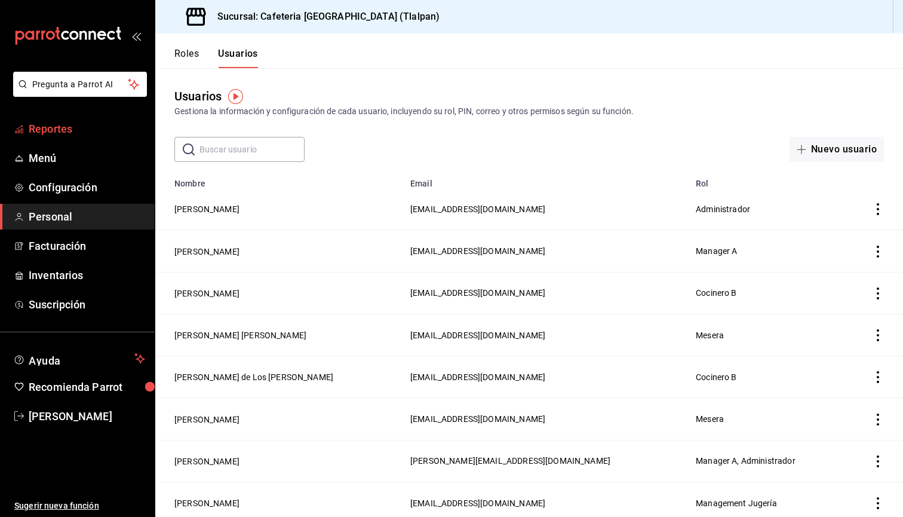
click at [63, 127] on span "Reportes" at bounding box center [87, 129] width 116 height 16
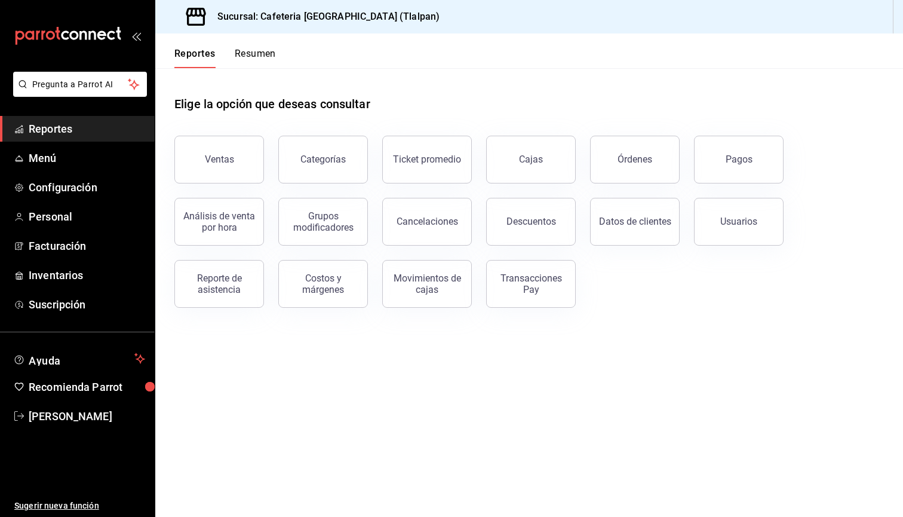
click at [246, 53] on button "Resumen" at bounding box center [255, 58] width 41 height 20
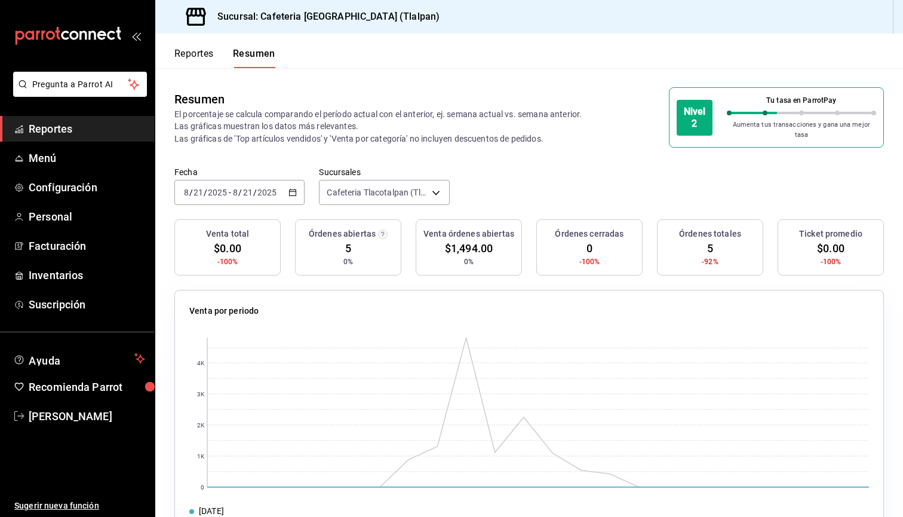
click at [205, 44] on div "Reportes Resumen" at bounding box center [215, 50] width 120 height 35
click at [204, 54] on button "Reportes" at bounding box center [193, 58] width 39 height 20
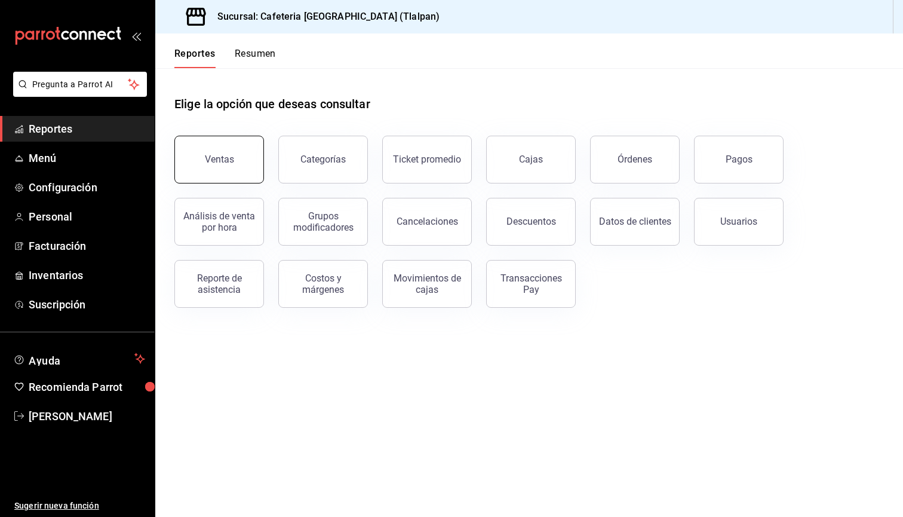
click at [234, 150] on button "Ventas" at bounding box center [219, 160] width 90 height 48
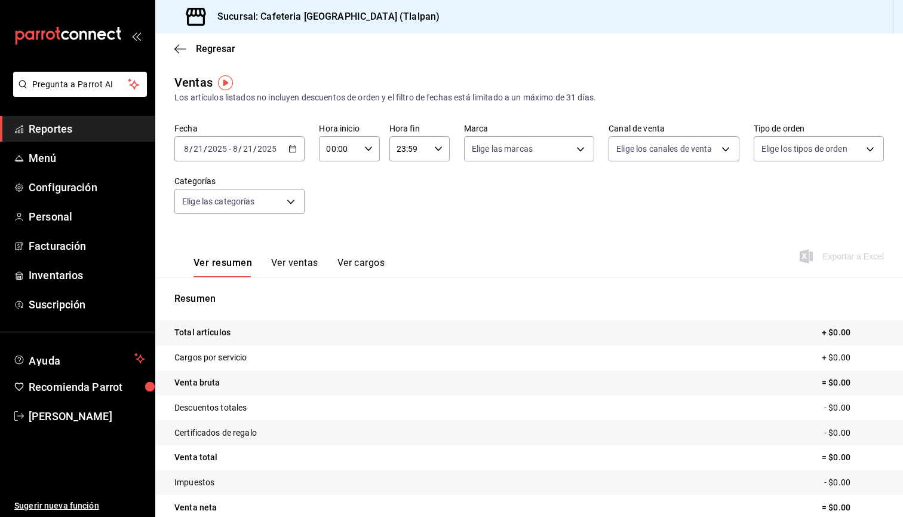
click at [229, 86] on img "button" at bounding box center [225, 82] width 15 height 15
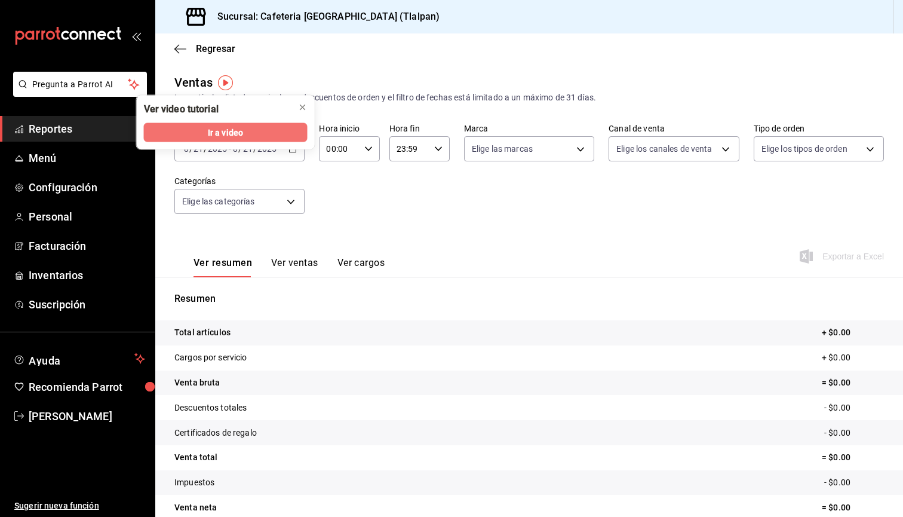
click at [229, 134] on span "Ir a video" at bounding box center [225, 132] width 35 height 13
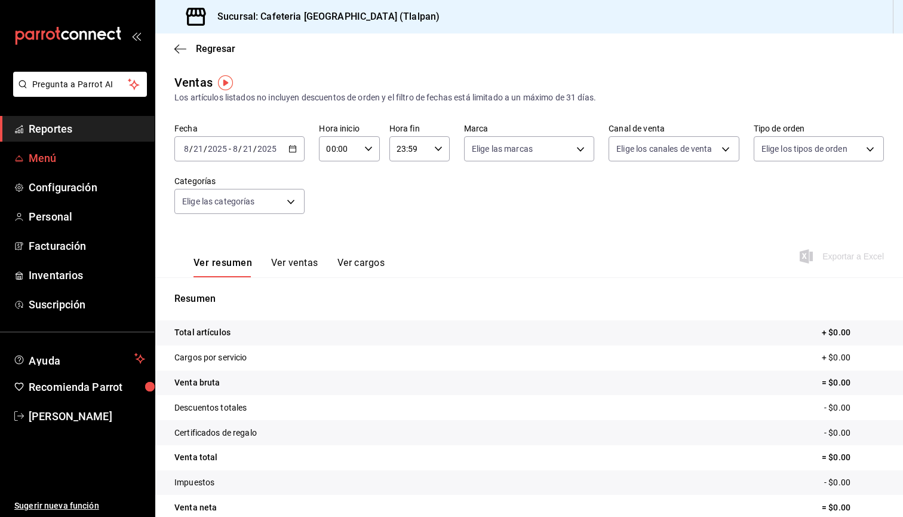
click at [54, 167] on link "Menú" at bounding box center [77, 158] width 155 height 26
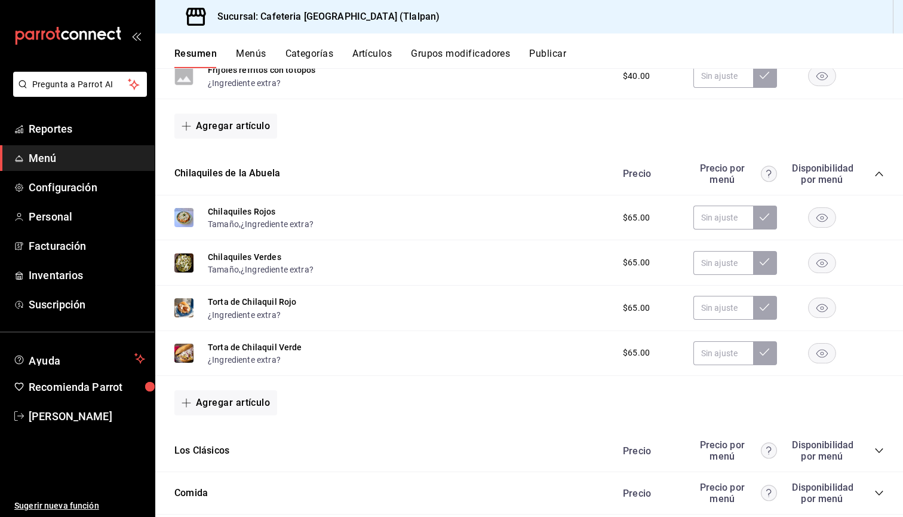
scroll to position [323, 0]
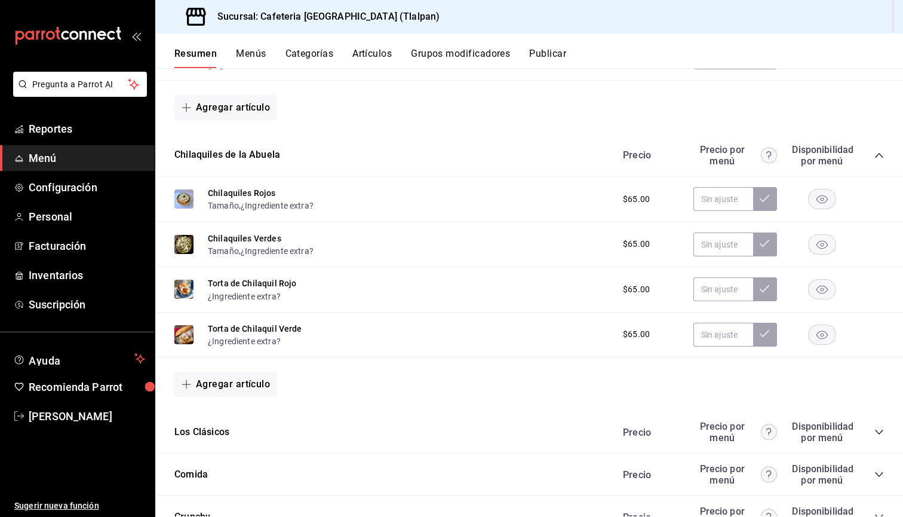
click at [255, 52] on button "Menús" at bounding box center [251, 58] width 30 height 20
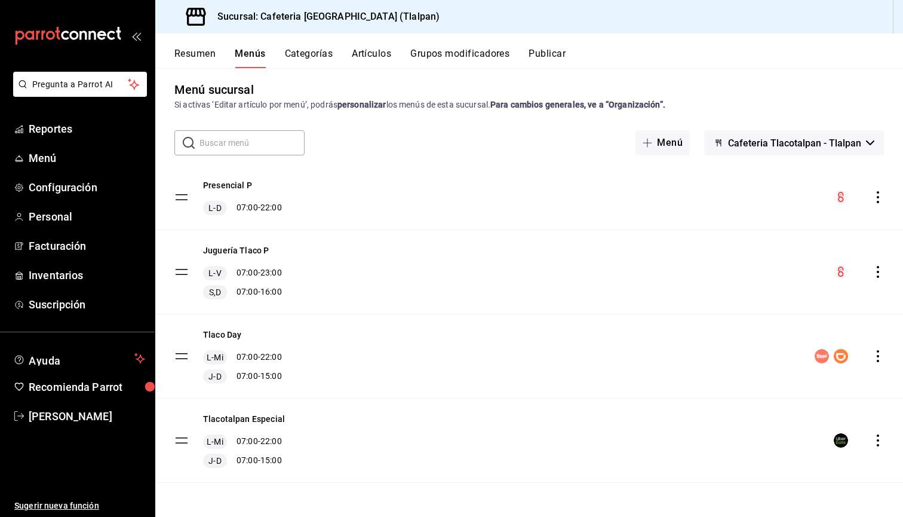
scroll to position [7, 0]
click at [881, 358] on icon "actions" at bounding box center [878, 356] width 12 height 12
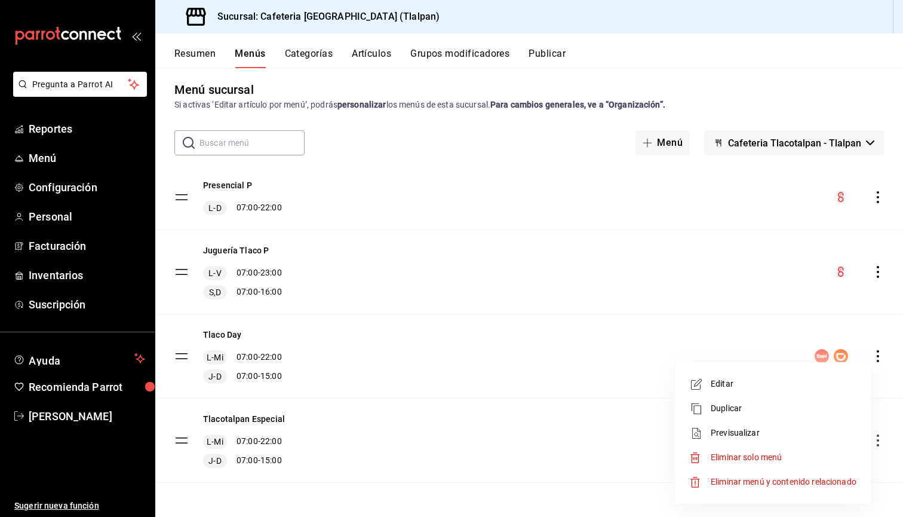
click at [646, 216] on div at bounding box center [451, 258] width 903 height 517
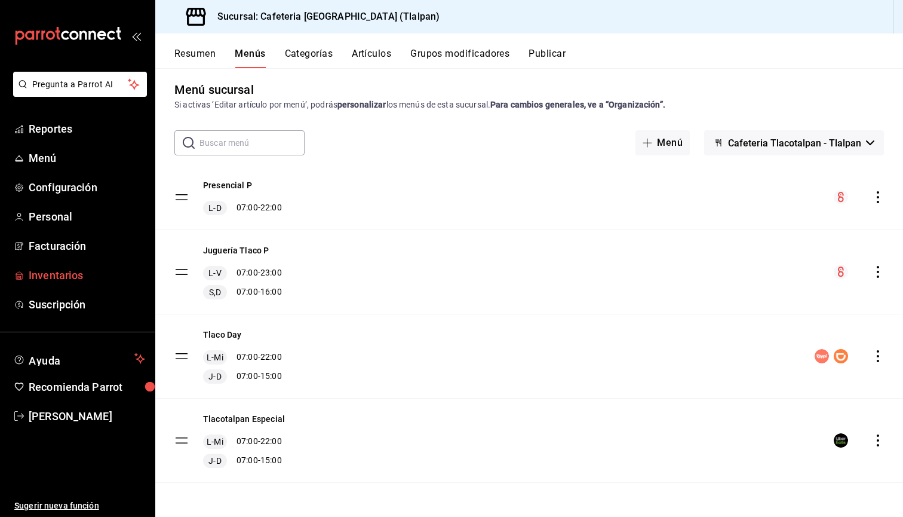
click at [61, 265] on link "Inventarios" at bounding box center [77, 275] width 155 height 26
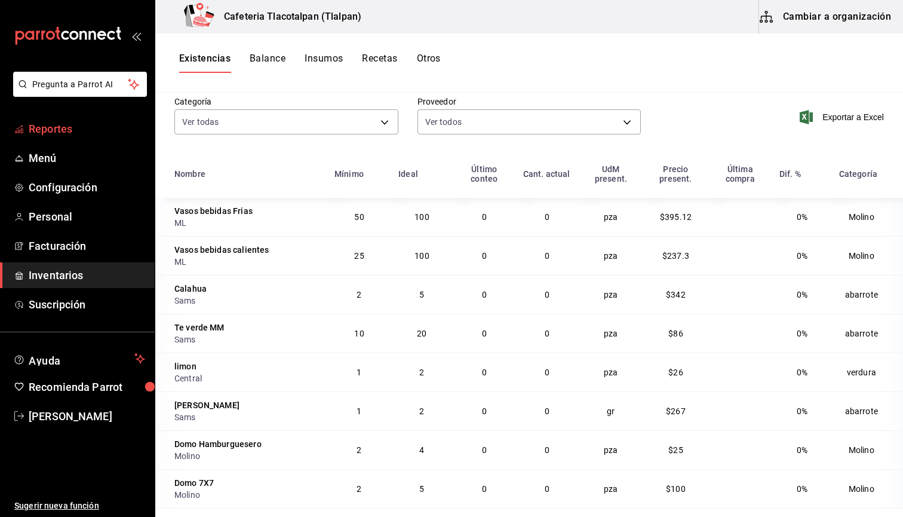
click at [72, 130] on span "Reportes" at bounding box center [87, 129] width 116 height 16
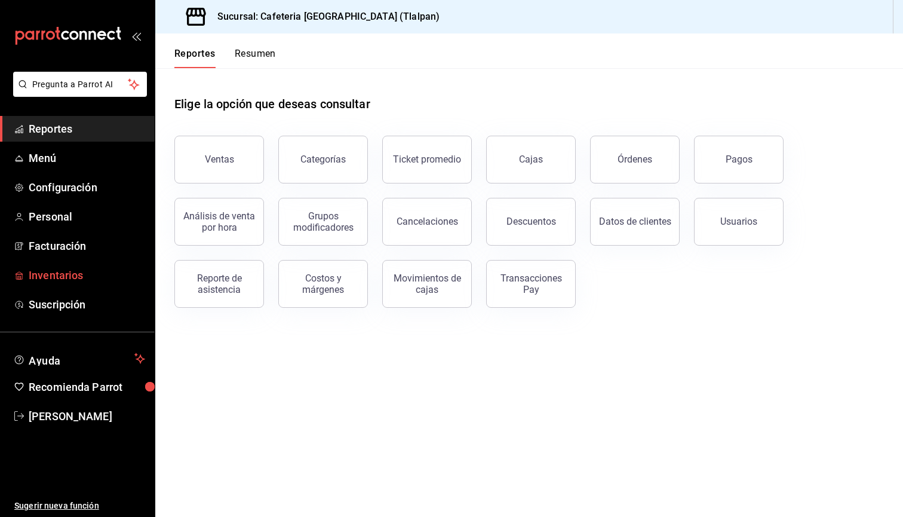
click at [49, 272] on span "Inventarios" at bounding box center [87, 275] width 116 height 16
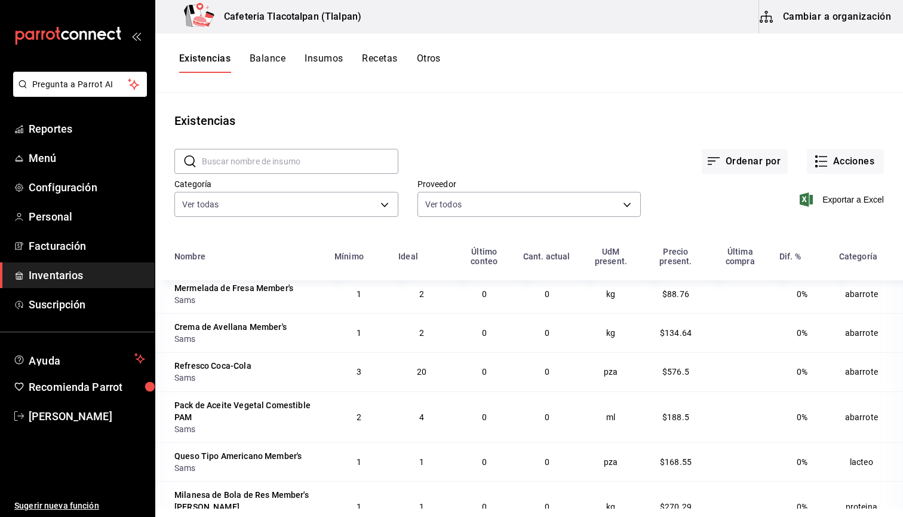
scroll to position [521, 0]
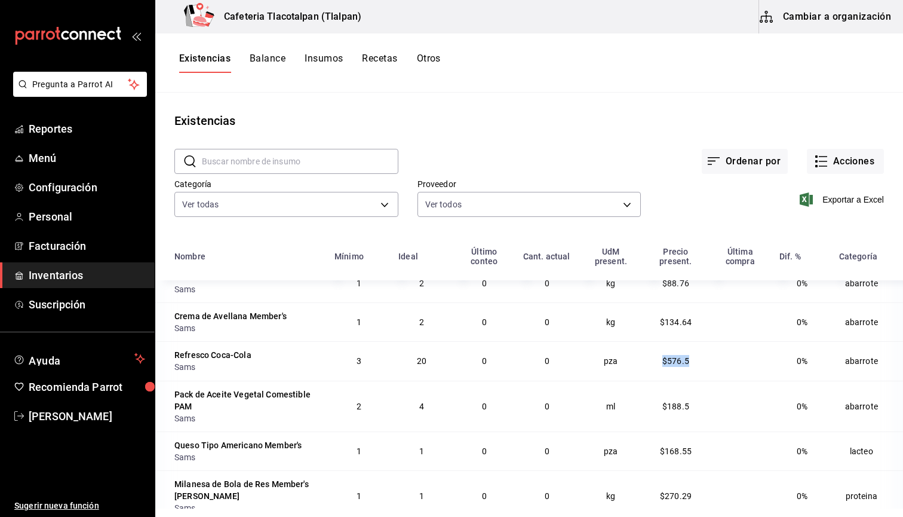
drag, startPoint x: 664, startPoint y: 364, endPoint x: 702, endPoint y: 363, distance: 38.2
click at [702, 363] on td "$576.5" at bounding box center [675, 360] width 65 height 39
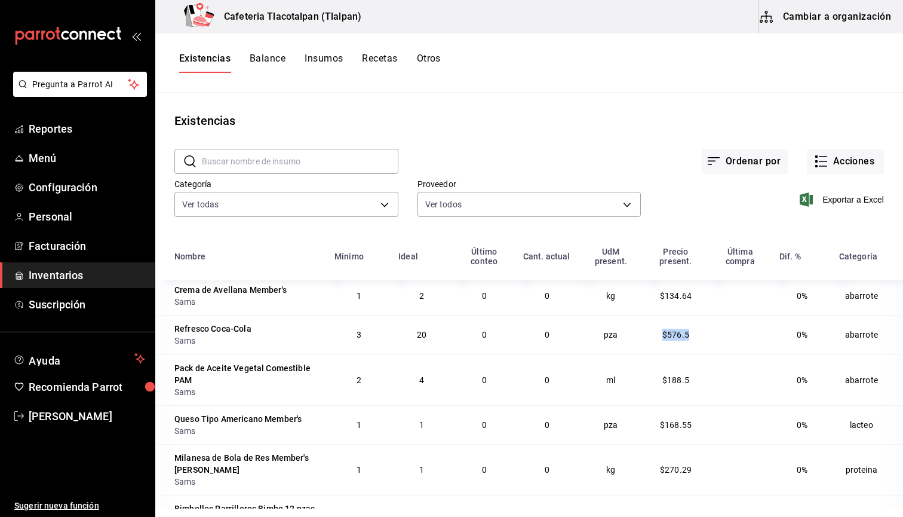
scroll to position [550, 0]
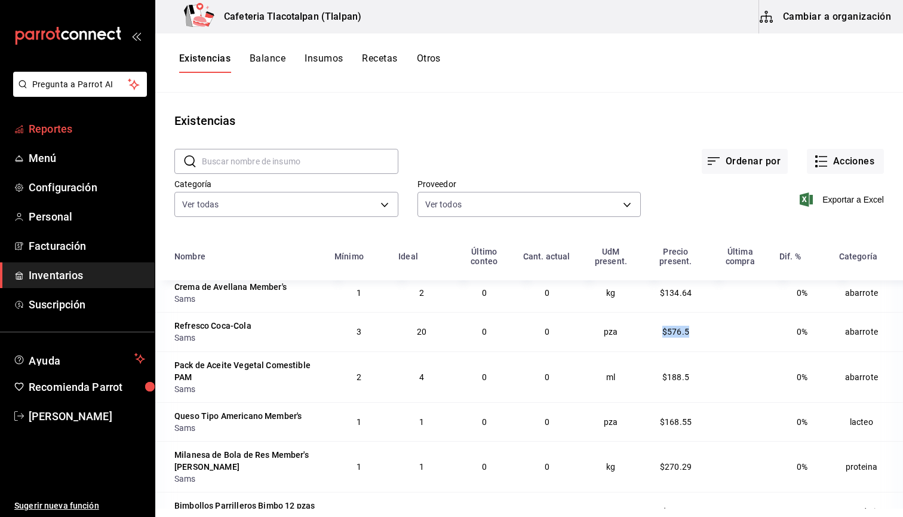
click at [53, 133] on span "Reportes" at bounding box center [87, 129] width 116 height 16
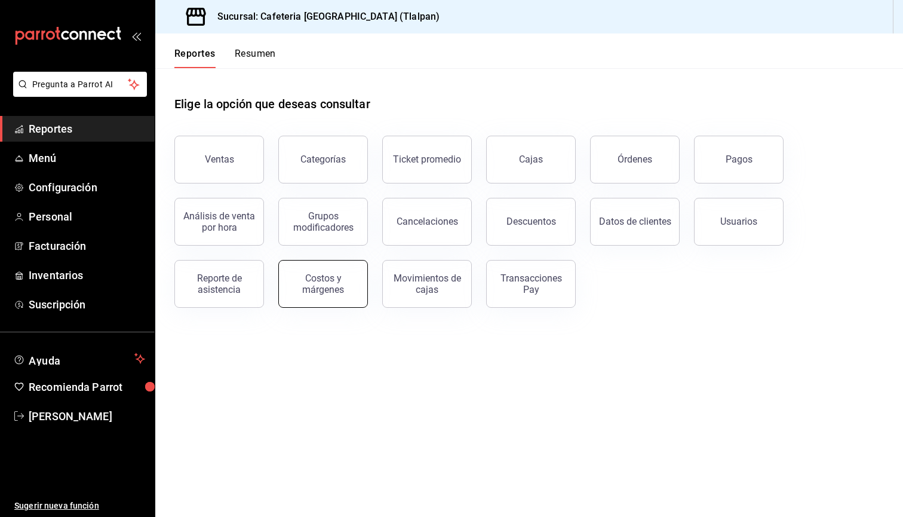
click at [320, 293] on div "Costos y márgenes" at bounding box center [323, 283] width 74 height 23
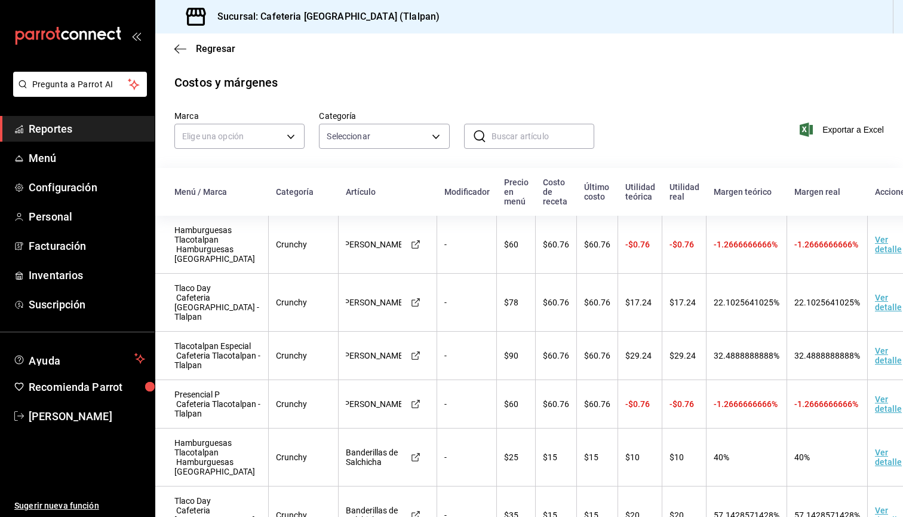
scroll to position [20, 0]
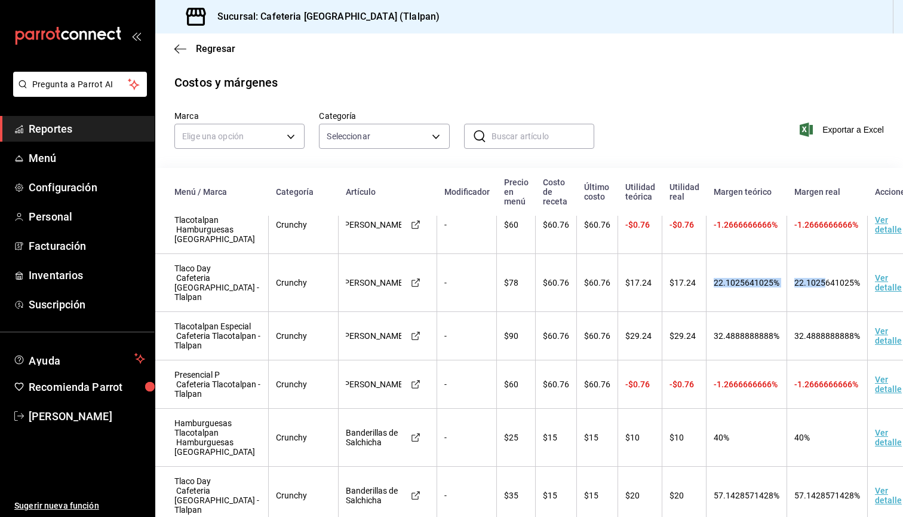
drag, startPoint x: 699, startPoint y: 284, endPoint x: 809, endPoint y: 284, distance: 109.9
click at [809, 284] on tr "Tlaco Day Cafeteria Tlacotalpan - Tlalpan Crunchy Alitas Boneless - $78 $60.76 …" at bounding box center [542, 283] width 774 height 58
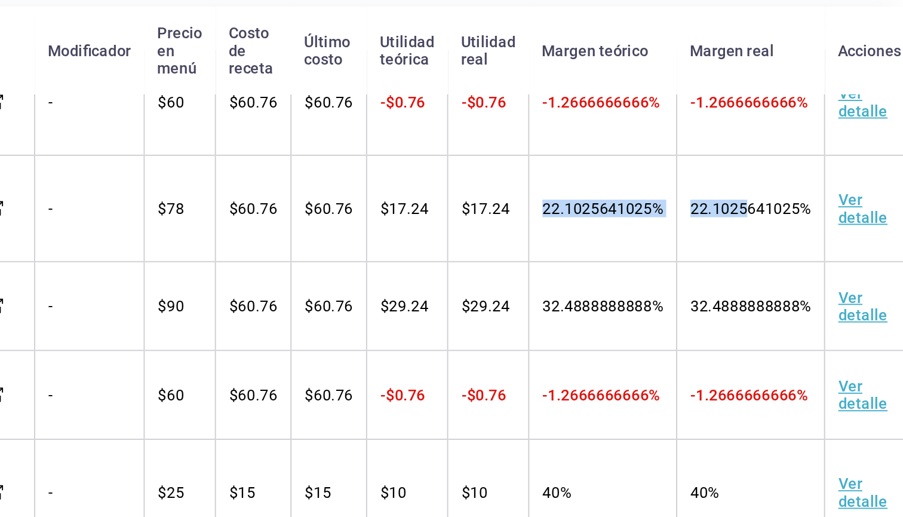
scroll to position [0, 0]
click at [707, 273] on span "22.1025641025%" at bounding box center [740, 278] width 66 height 10
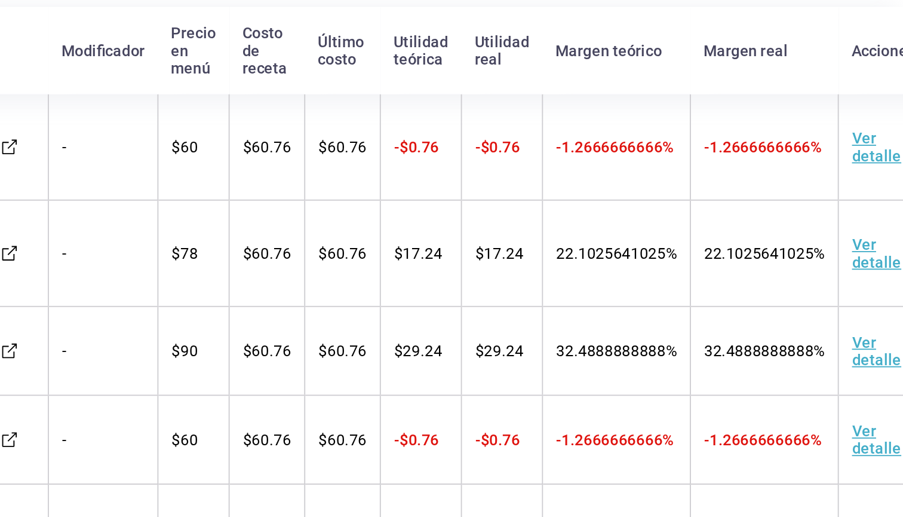
click at [714, 240] on span "-1.2666666666%" at bounding box center [746, 245] width 64 height 10
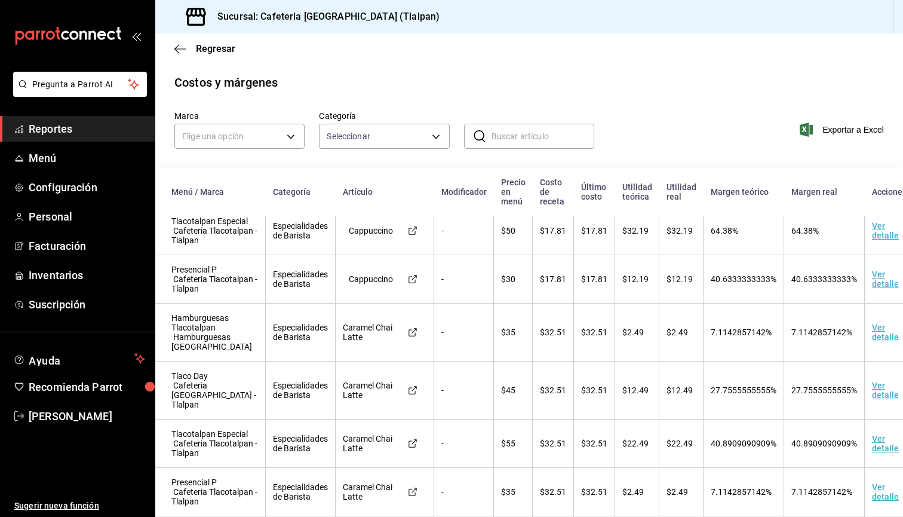
scroll to position [805, 3]
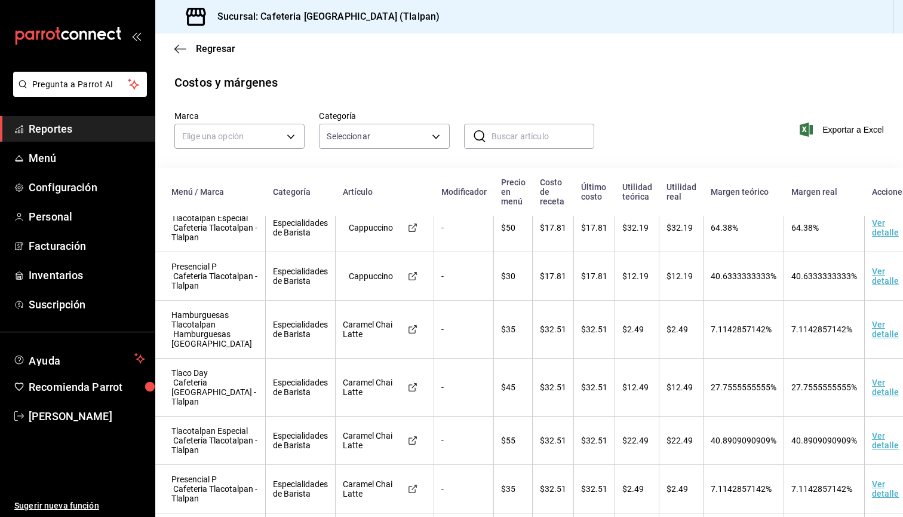
click at [711, 281] on span "40.6333333333%" at bounding box center [744, 276] width 66 height 10
click at [713, 334] on span "7.1142857142%" at bounding box center [741, 329] width 61 height 10
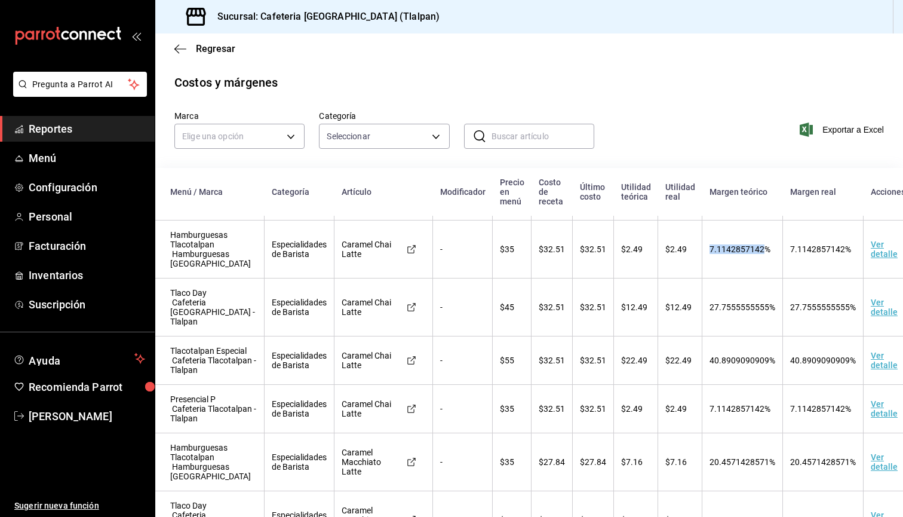
scroll to position [889, 4]
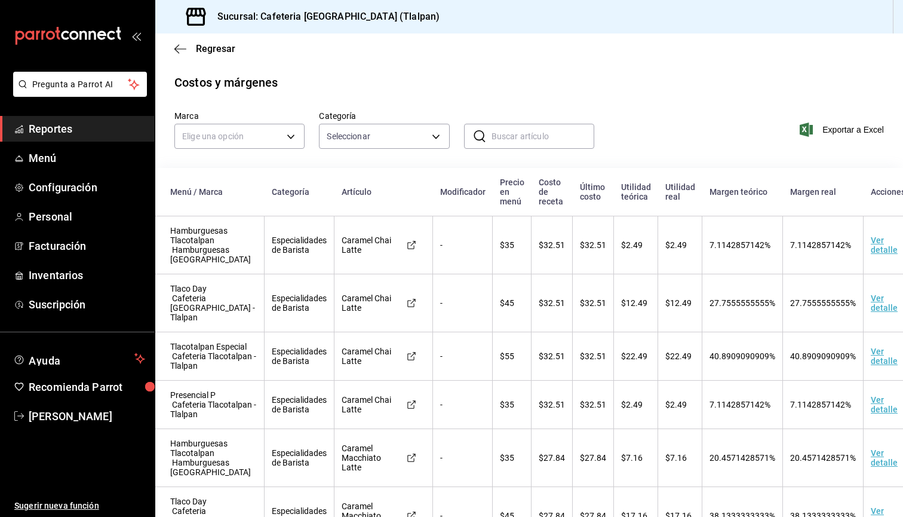
click at [710, 308] on span "27.7555555555%" at bounding box center [743, 303] width 66 height 10
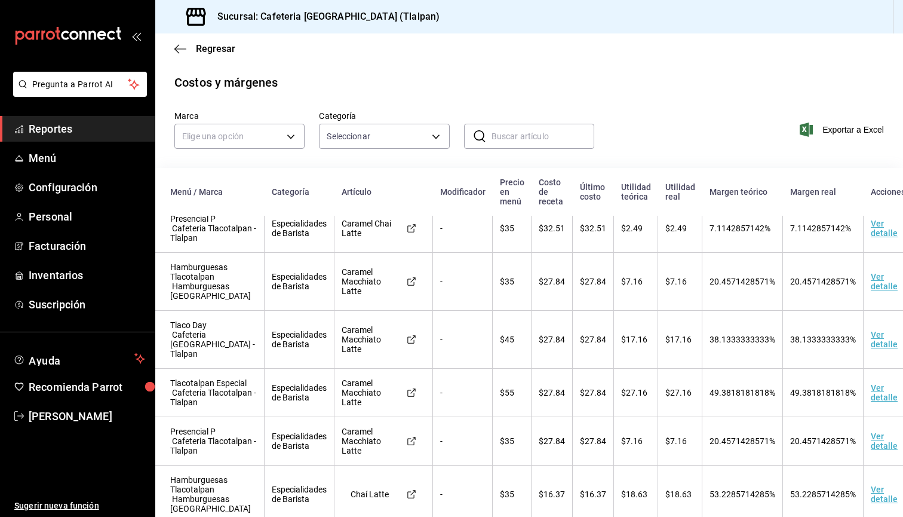
scroll to position [1065, 5]
click at [714, 253] on td "7.1142857142%" at bounding box center [741, 228] width 81 height 48
click at [713, 253] on td "7.1142857142%" at bounding box center [741, 228] width 81 height 48
click at [712, 233] on span "7.1142857142%" at bounding box center [738, 228] width 61 height 10
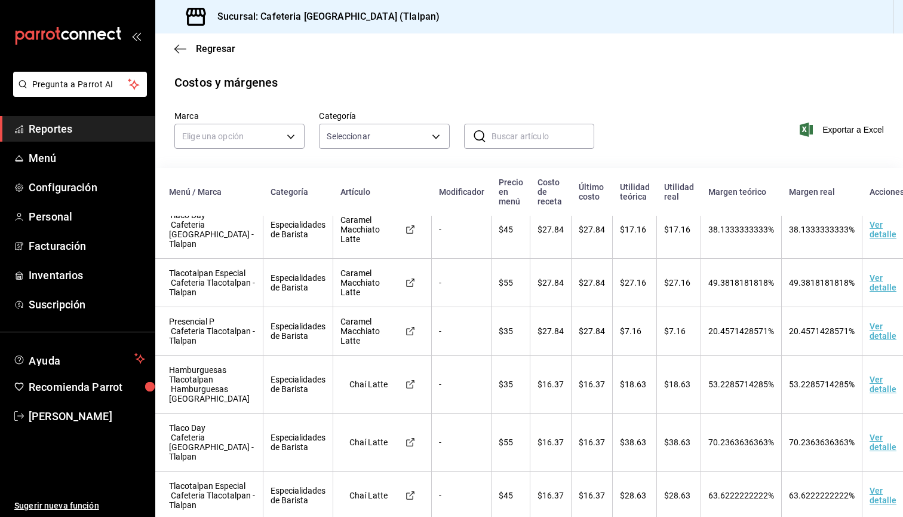
scroll to position [1183, 5]
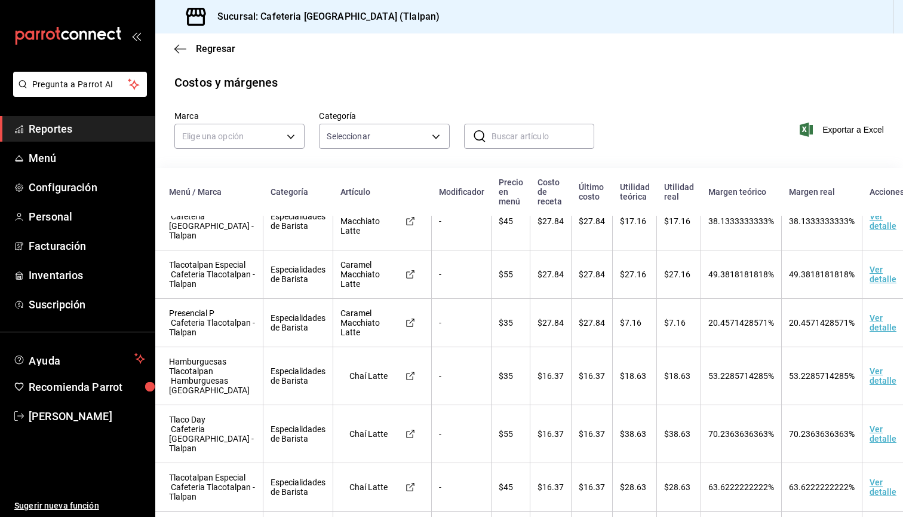
click at [712, 226] on span "38.1333333333%" at bounding box center [741, 221] width 66 height 10
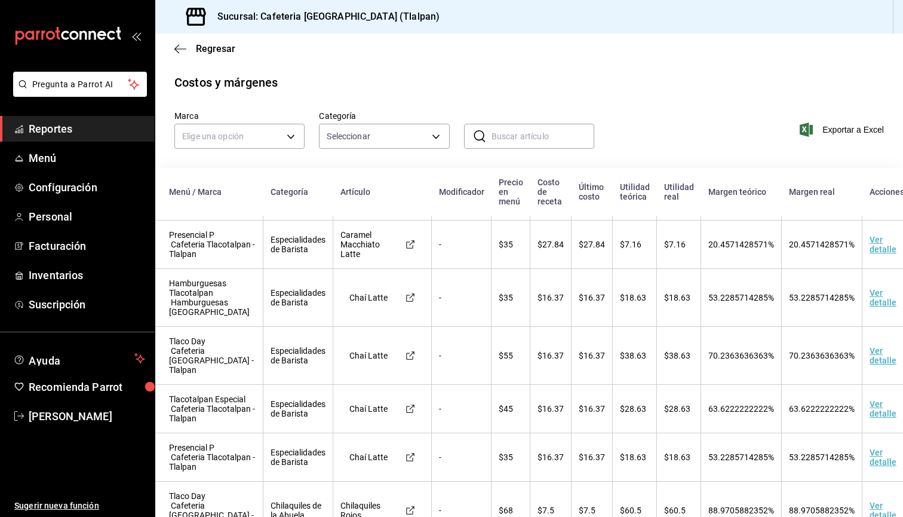
scroll to position [1283, 5]
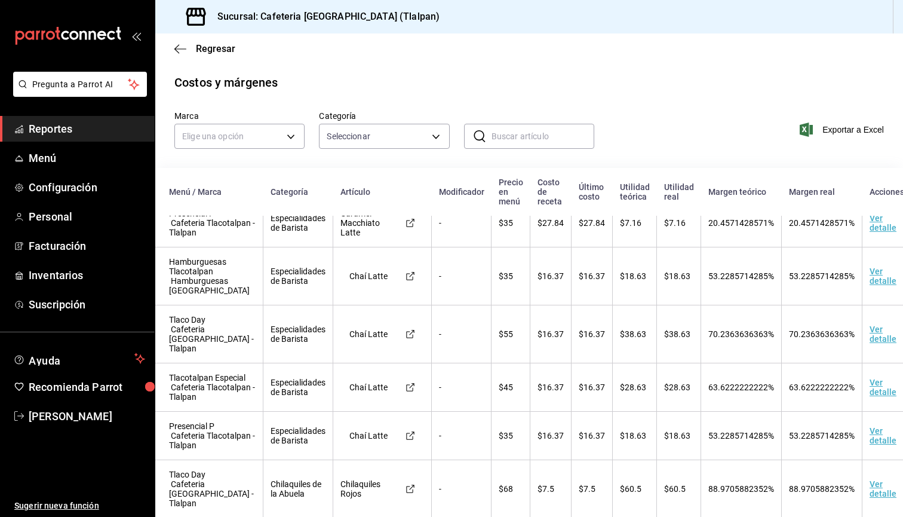
click at [709, 247] on td "20.4571428571%" at bounding box center [741, 223] width 81 height 48
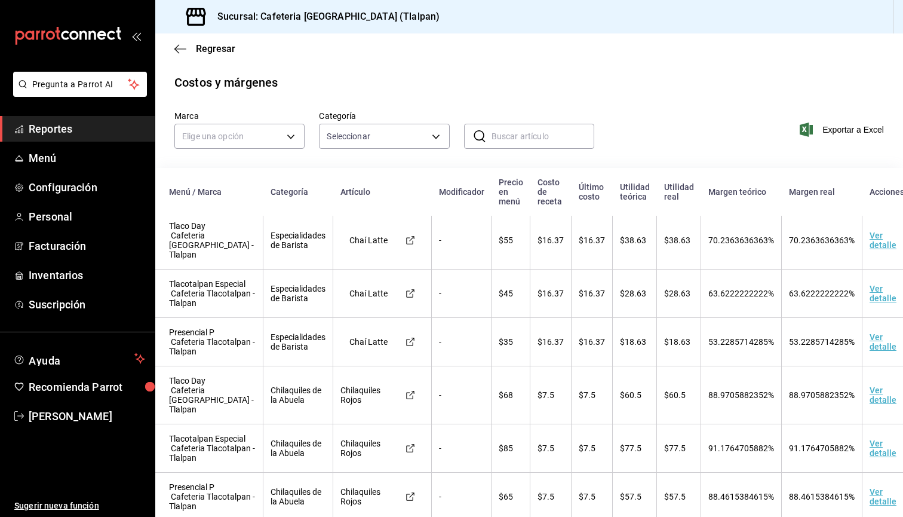
scroll to position [1389, 5]
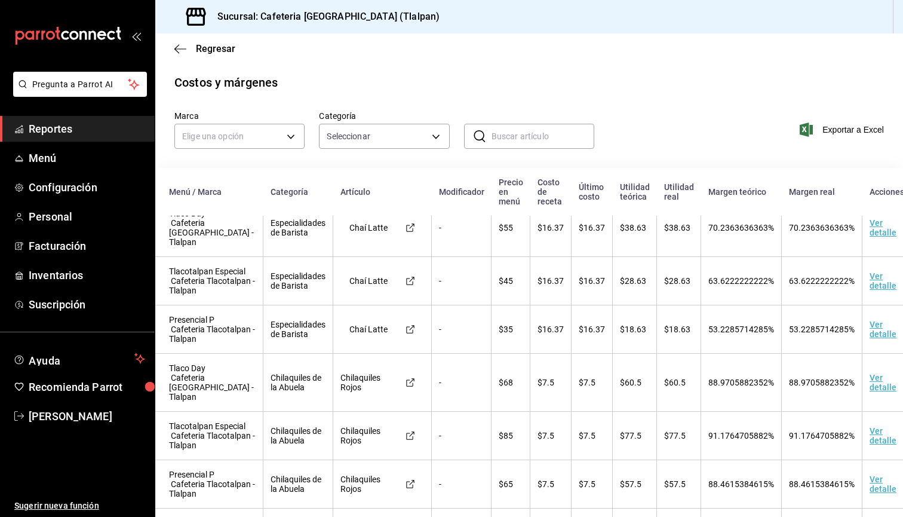
click at [709, 232] on span "70.2363636363%" at bounding box center [741, 228] width 66 height 10
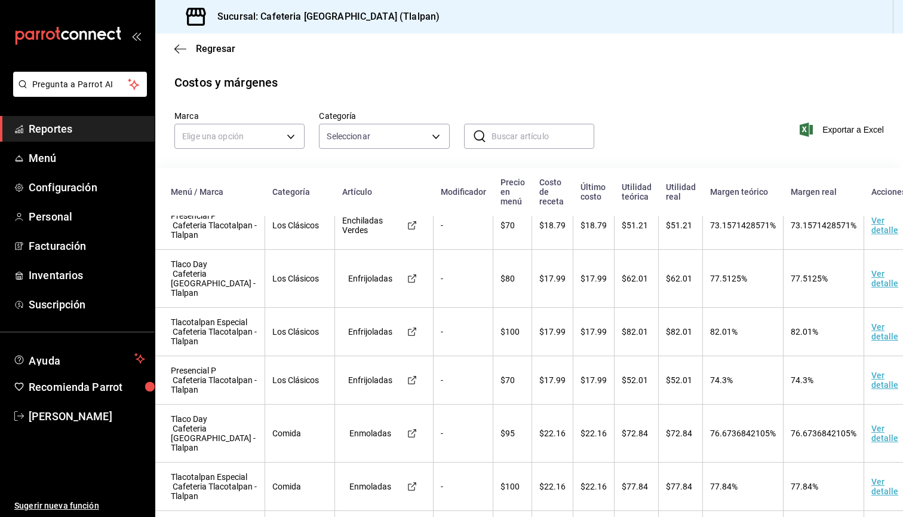
scroll to position [3935, 4]
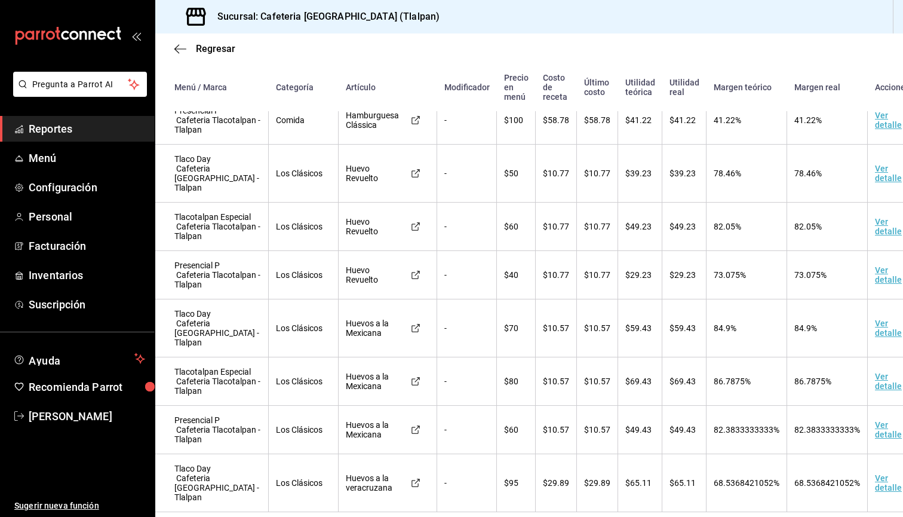
scroll to position [0, 0]
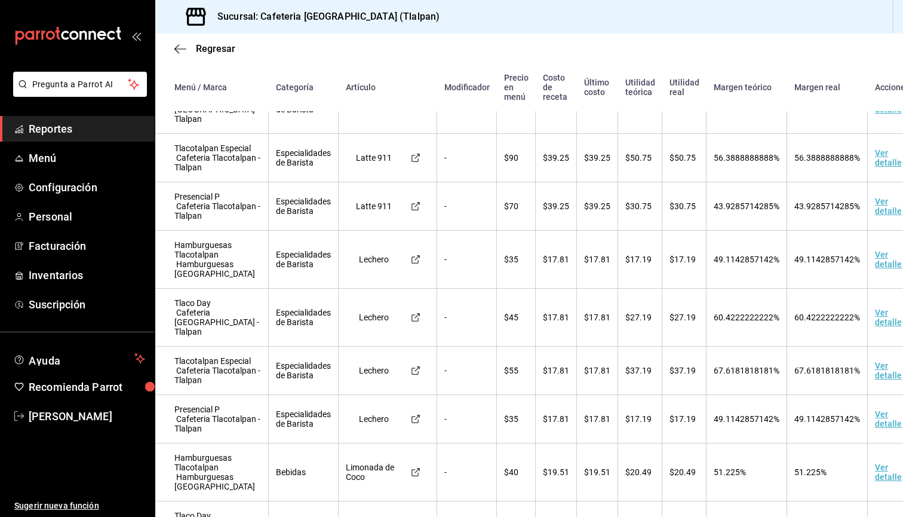
click at [106, 135] on span "Reportes" at bounding box center [87, 129] width 116 height 16
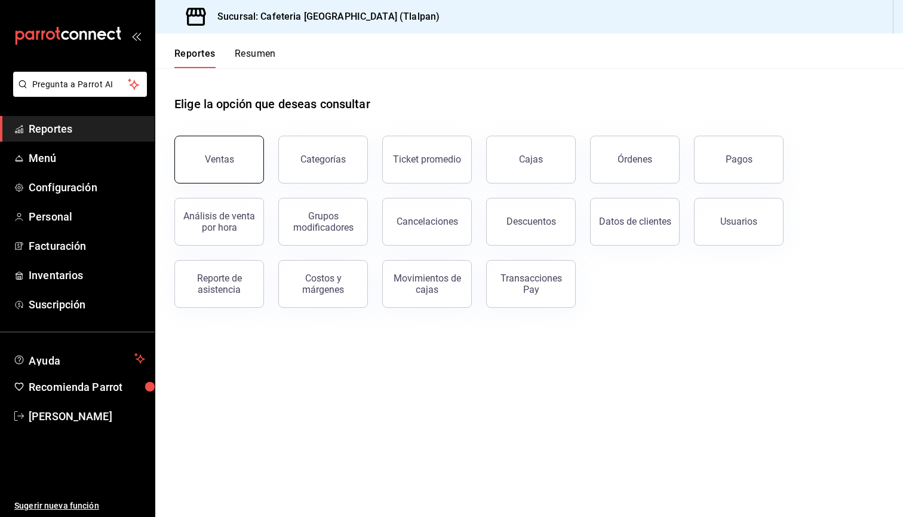
click at [260, 155] on div "Ventas" at bounding box center [212, 152] width 104 height 62
click at [238, 169] on button "Ventas" at bounding box center [219, 160] width 90 height 48
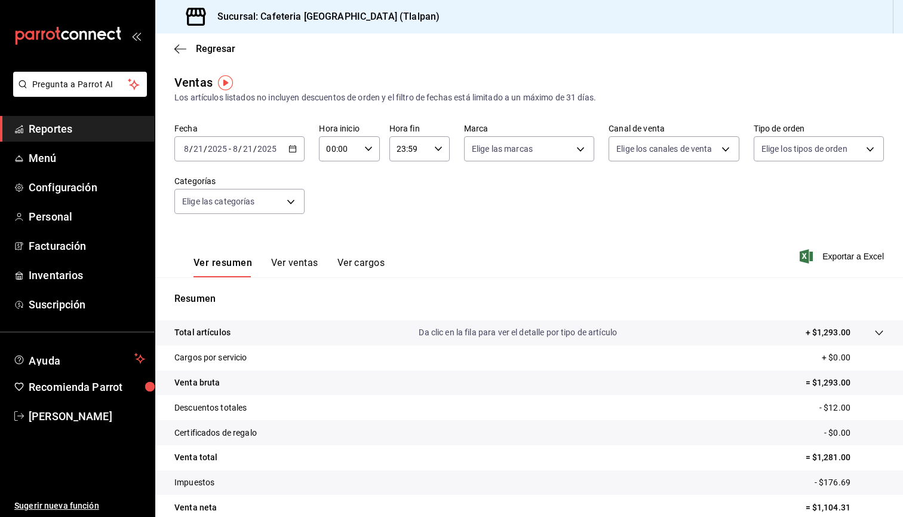
click at [225, 142] on div "2025-08-21 8 / 21 / 2025 - 2025-08-21 8 / 21 / 2025" at bounding box center [239, 148] width 130 height 25
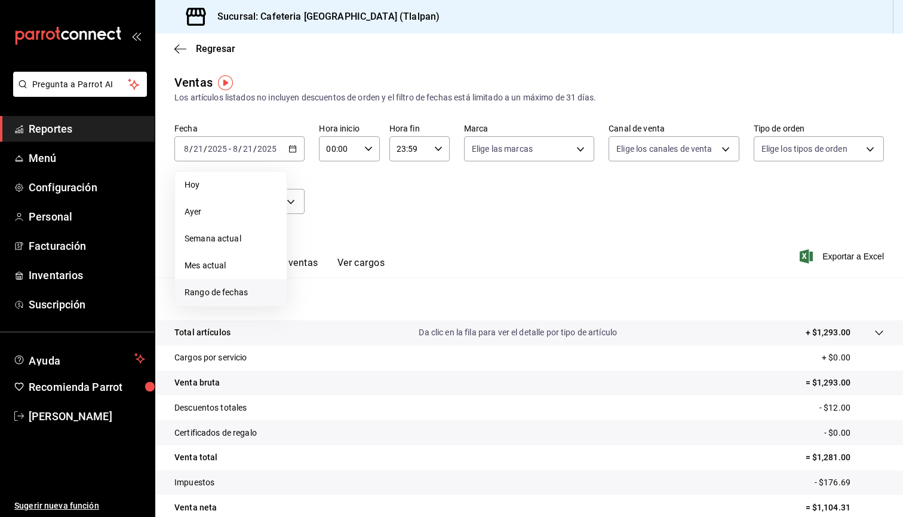
click at [249, 283] on li "Rango de fechas" at bounding box center [231, 292] width 112 height 27
click at [312, 251] on abbr "4" at bounding box center [312, 254] width 4 height 8
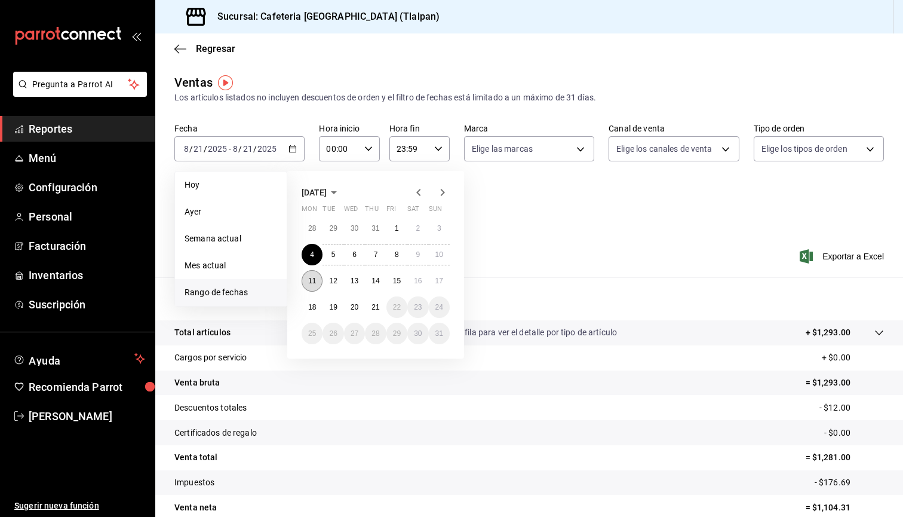
click at [320, 287] on button "11" at bounding box center [312, 281] width 21 height 22
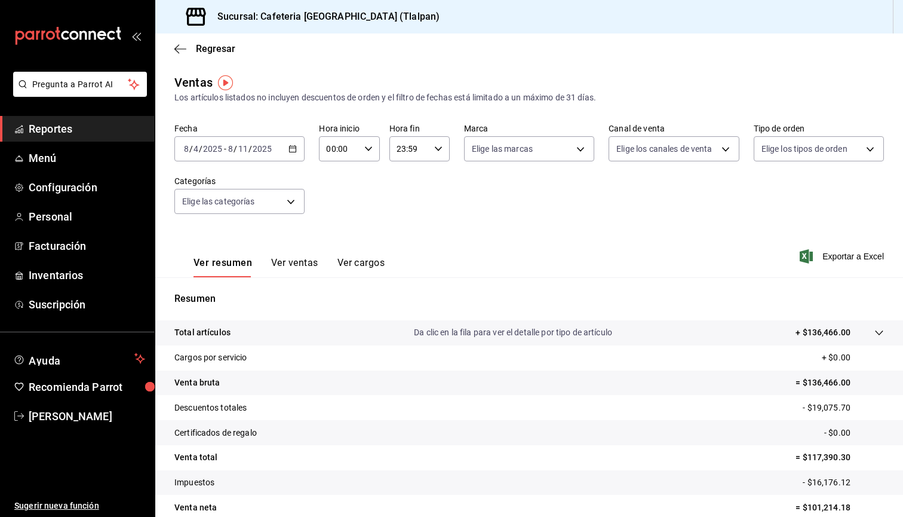
click at [250, 143] on div "2025-08-04 8 / 4 / 2025 - 2025-08-11 8 / 11 / 2025" at bounding box center [239, 148] width 130 height 25
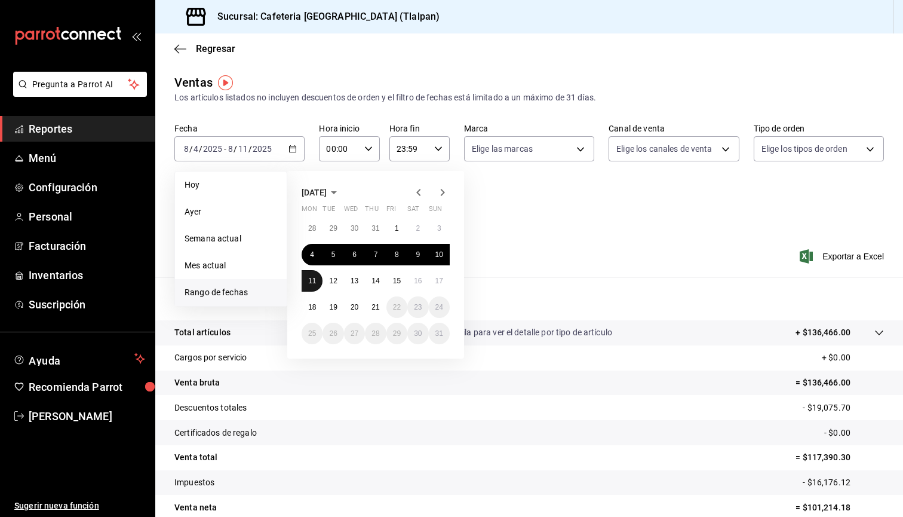
click at [312, 277] on abbr "11" at bounding box center [312, 281] width 8 height 8
click at [435, 280] on abbr "17" at bounding box center [439, 281] width 8 height 8
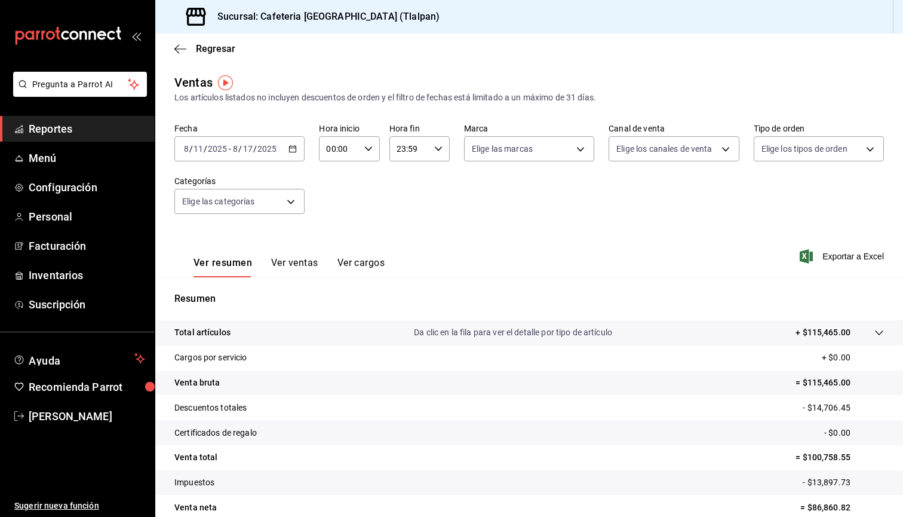
scroll to position [21, 0]
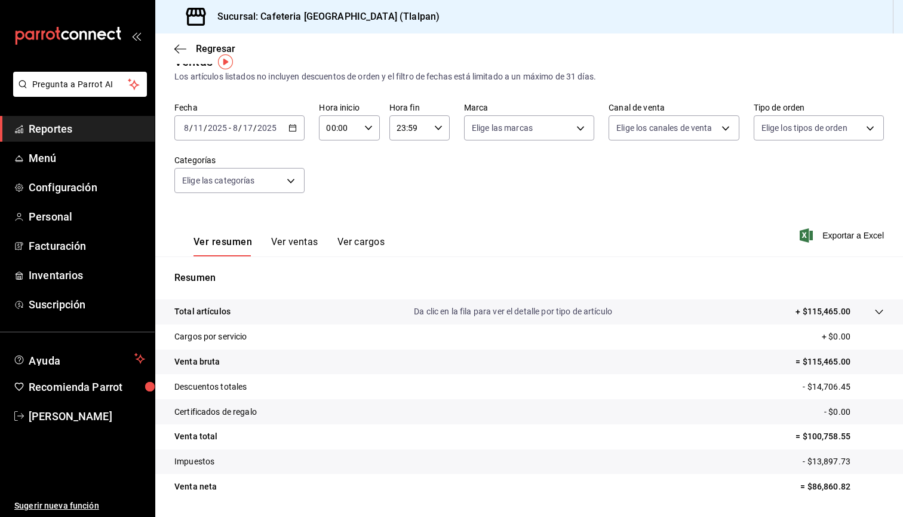
click at [304, 245] on button "Ver ventas" at bounding box center [294, 246] width 47 height 20
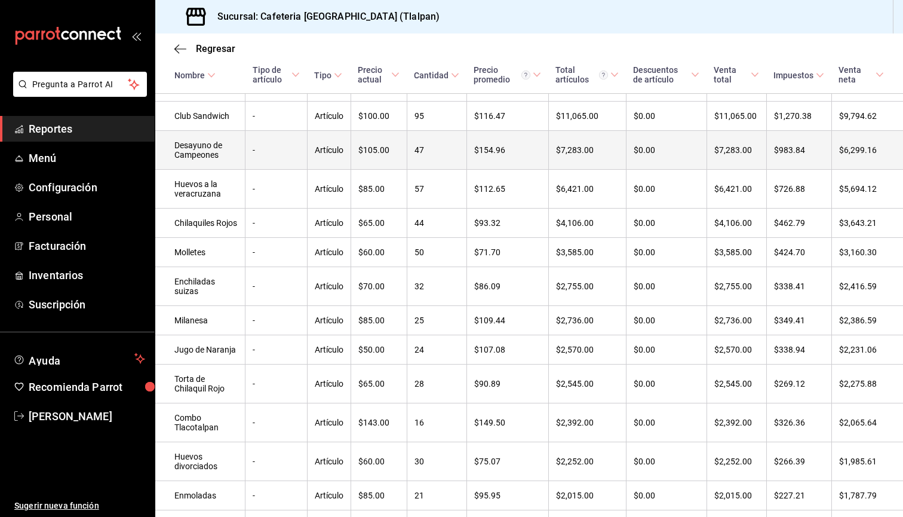
scroll to position [281, 0]
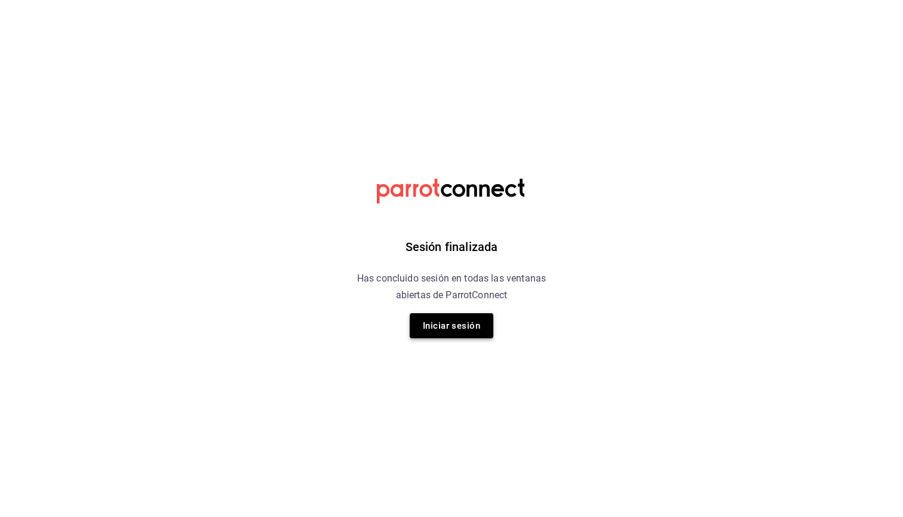
click at [421, 315] on button "Iniciar sesión" at bounding box center [452, 325] width 84 height 25
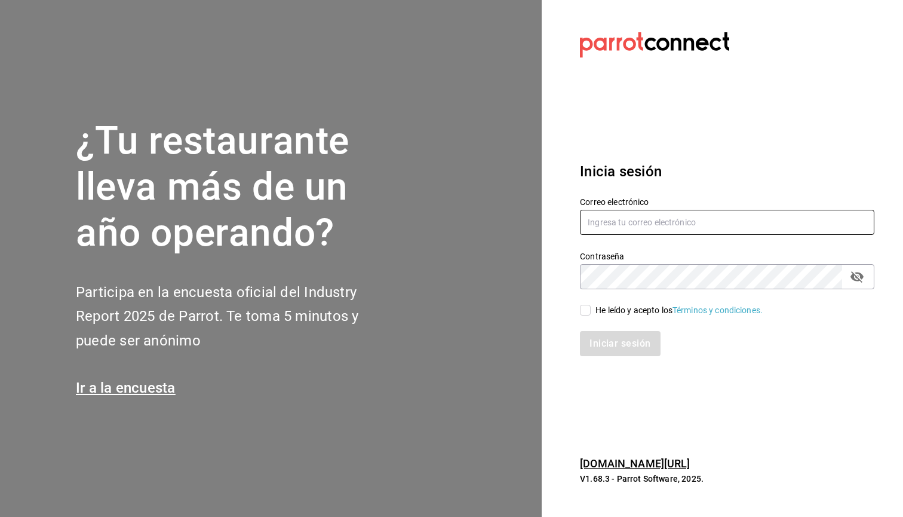
type input "zedillorodolfo@gmail.com"
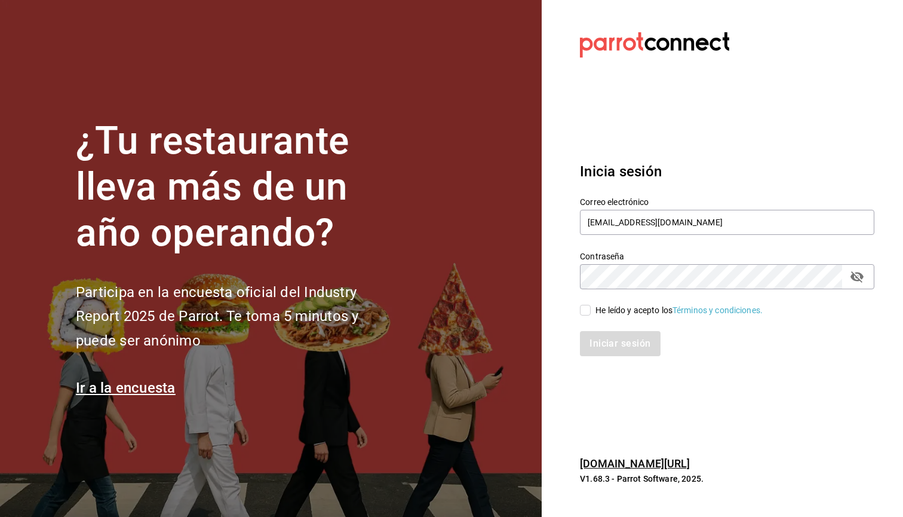
click at [585, 317] on div "Iniciar sesión" at bounding box center [720, 336] width 309 height 39
click at [585, 314] on input "He leído y acepto los Términos y condiciones." at bounding box center [585, 310] width 11 height 11
checkbox input "true"
click at [587, 346] on button "Iniciar sesión" at bounding box center [620, 343] width 81 height 25
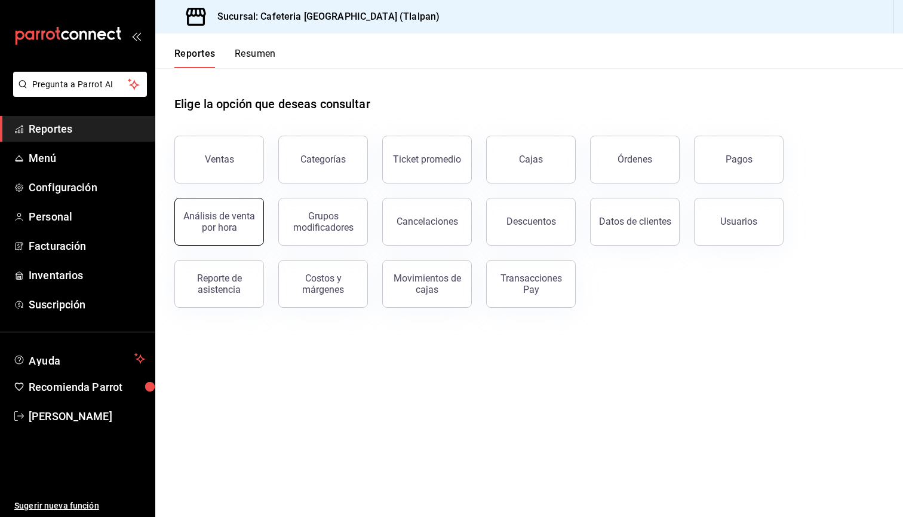
click at [224, 245] on div "Ventas Categorías Ticket promedio Cajas Órdenes Pagos Análisis de venta por hor…" at bounding box center [522, 214] width 724 height 186
click at [228, 240] on button "Análisis de venta por hora" at bounding box center [219, 222] width 90 height 48
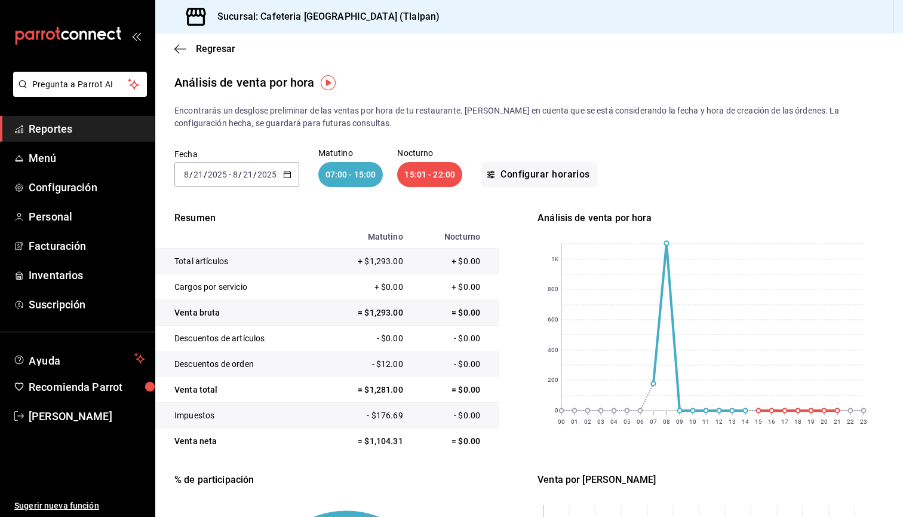
click at [284, 173] on icon "button" at bounding box center [287, 174] width 8 height 8
click at [226, 283] on li "Mes actual" at bounding box center [231, 291] width 112 height 27
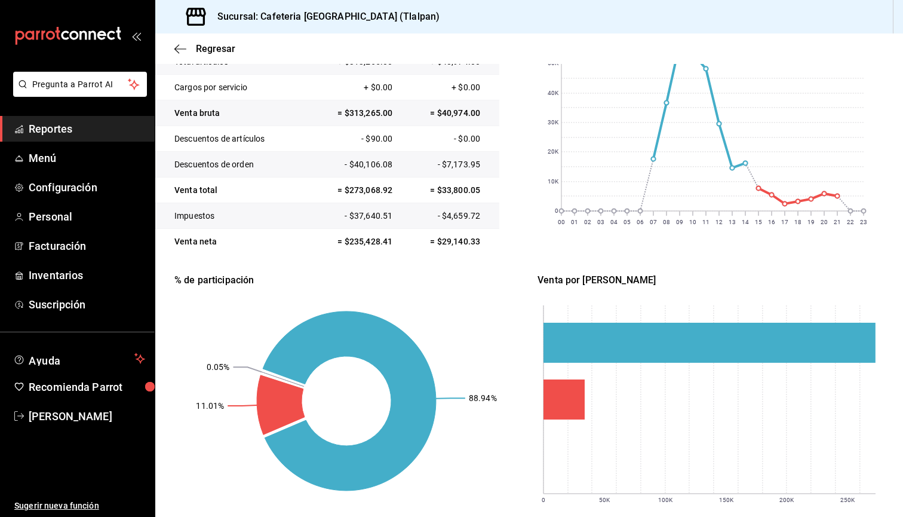
scroll to position [199, 0]
